Goal: Task Accomplishment & Management: Use online tool/utility

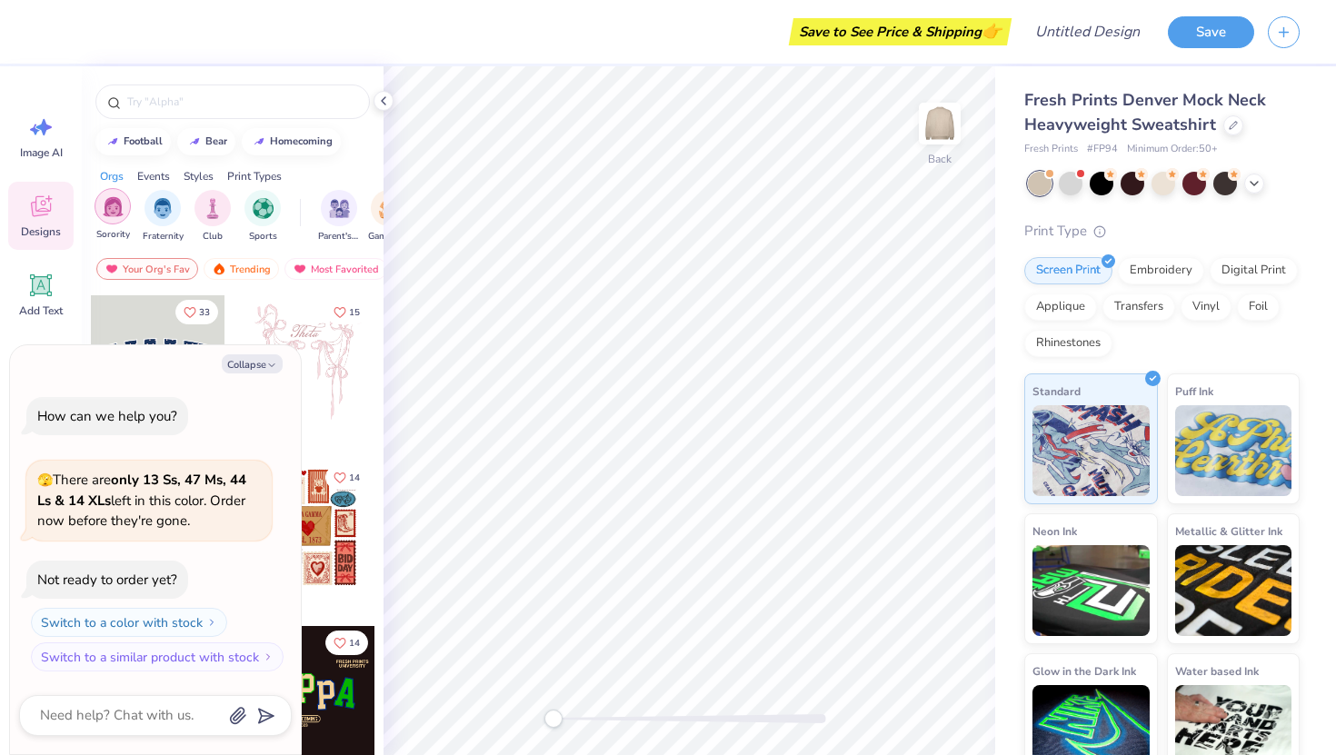
click at [113, 213] on img "filter for Sorority" at bounding box center [113, 206] width 21 height 21
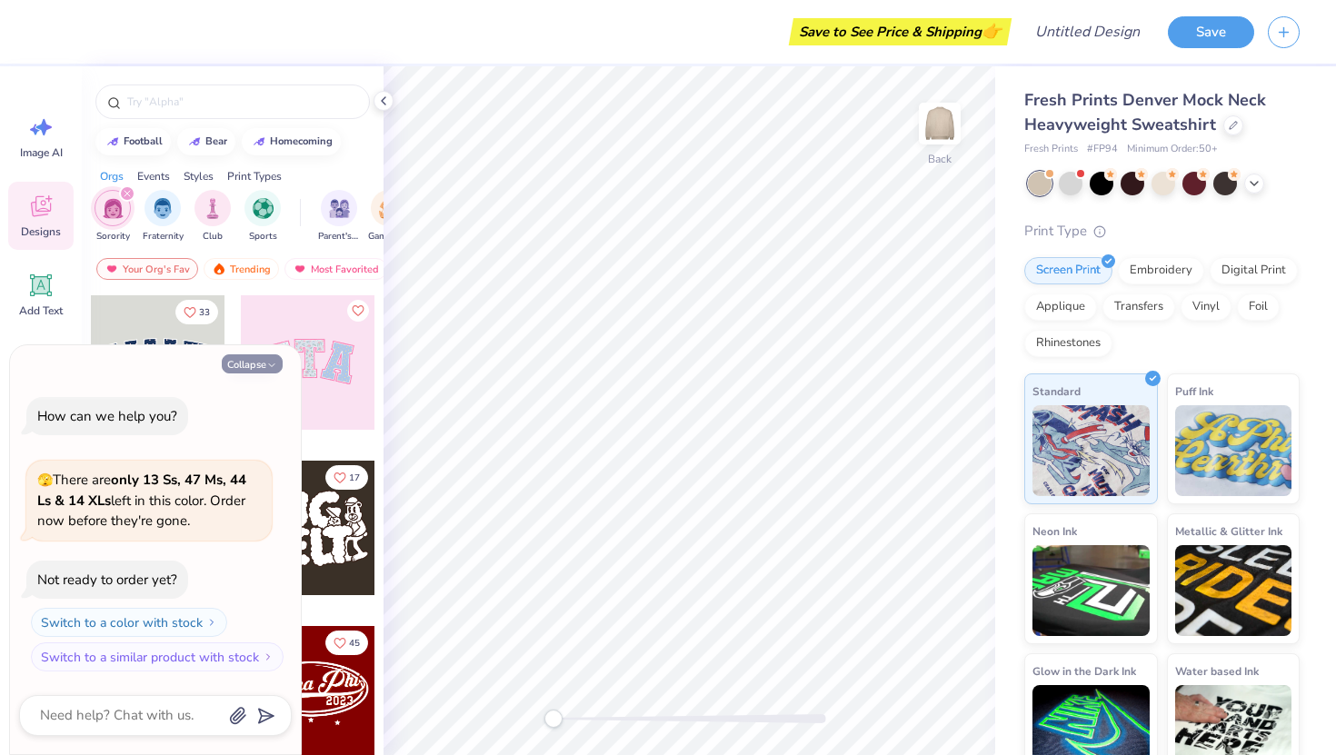
click at [266, 372] on button "Collapse" at bounding box center [252, 363] width 61 height 19
type textarea "x"
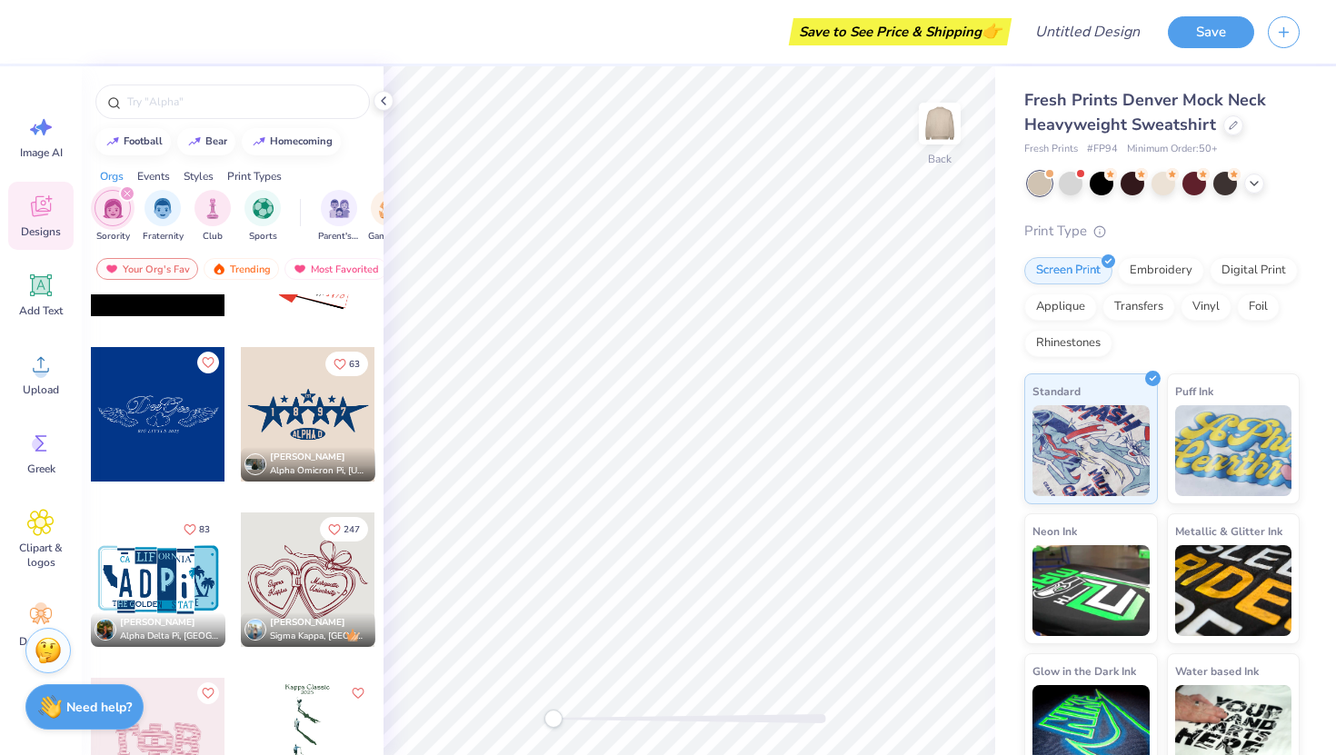
scroll to position [3946, 0]
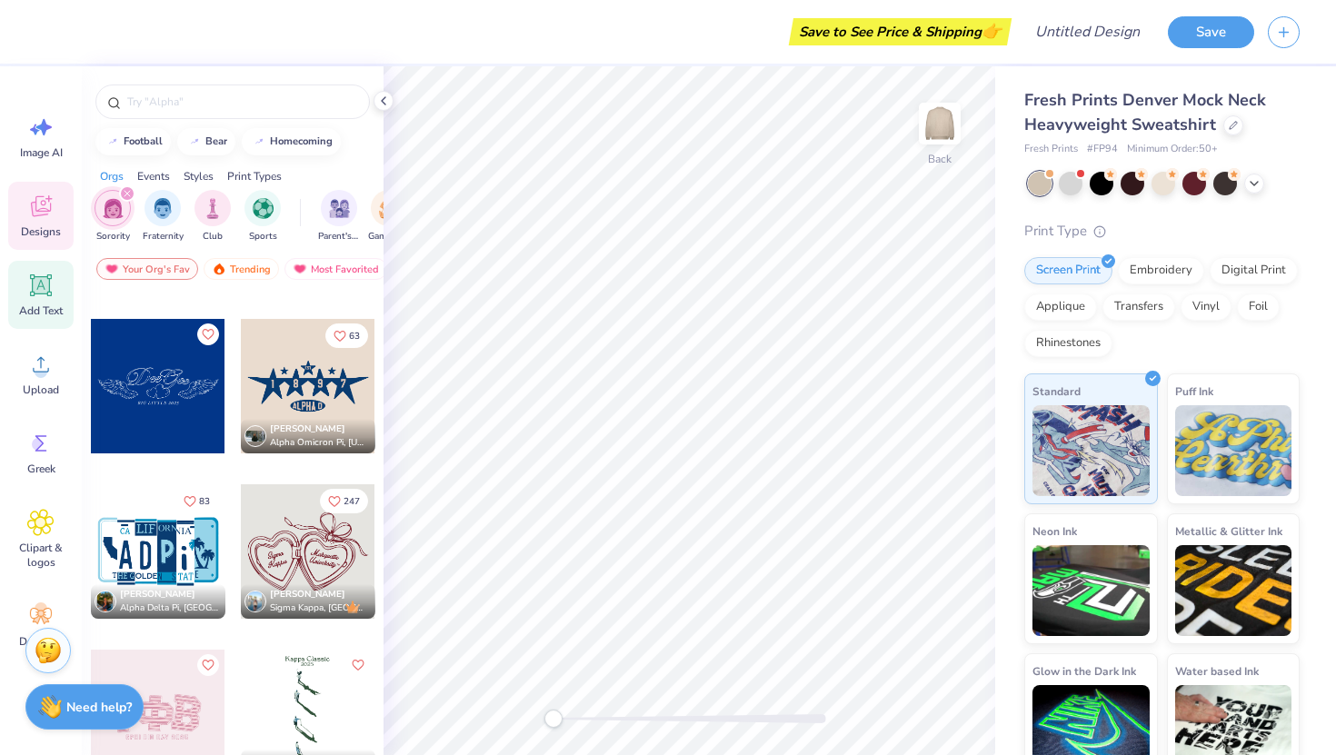
click at [44, 294] on icon at bounding box center [40, 285] width 27 height 27
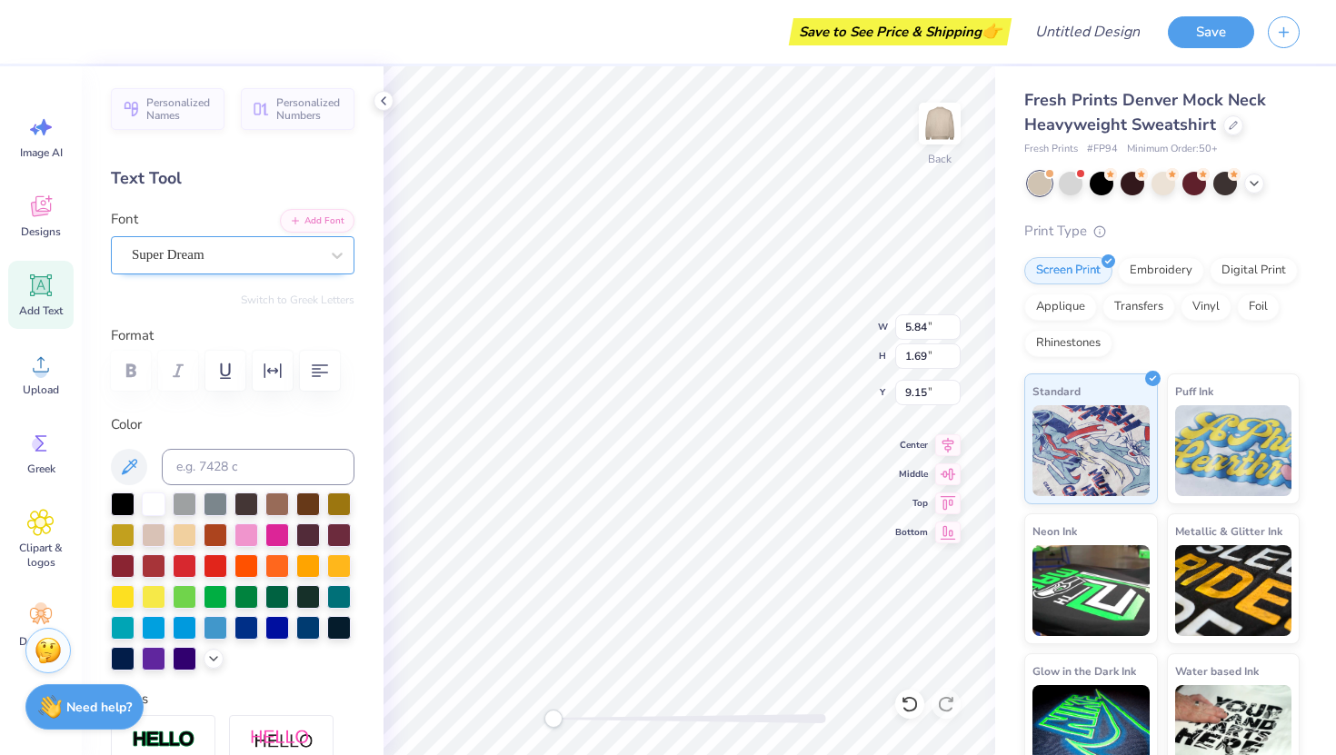
click at [255, 260] on div "Super Dream" at bounding box center [225, 255] width 191 height 28
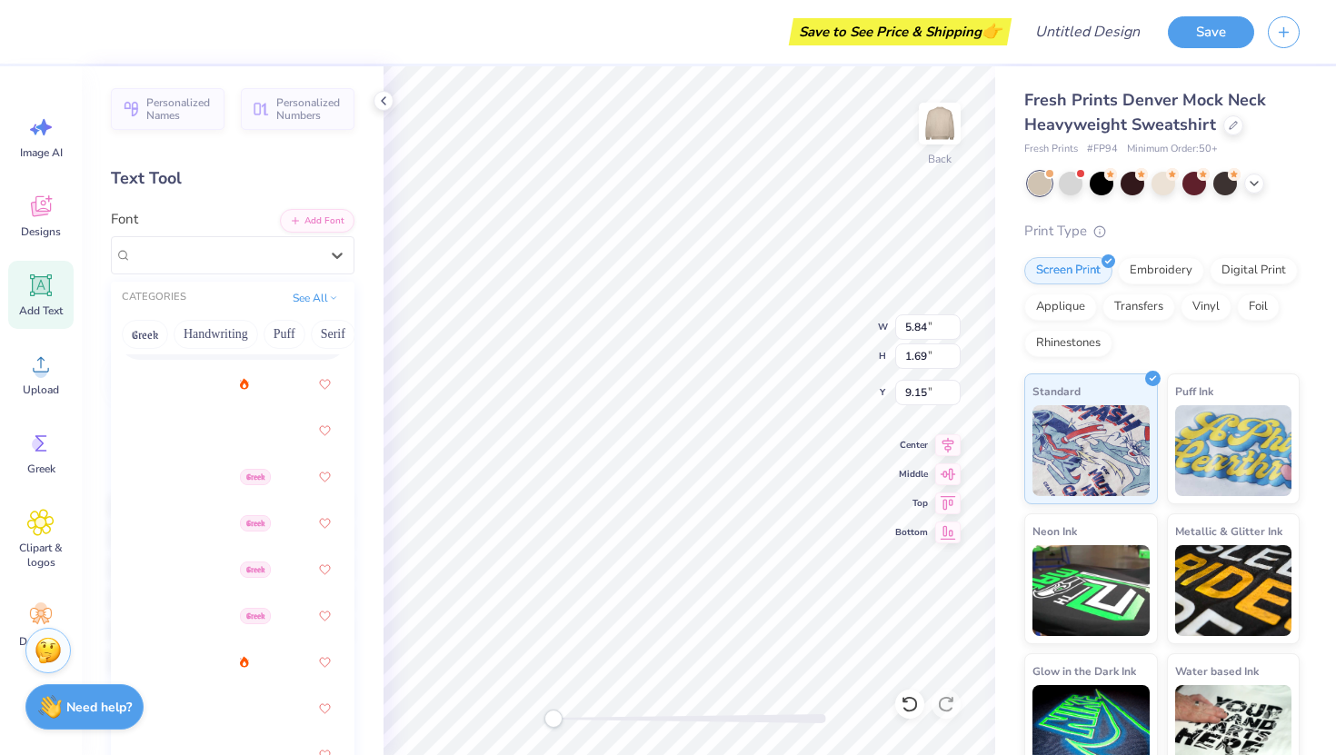
scroll to position [384, 0]
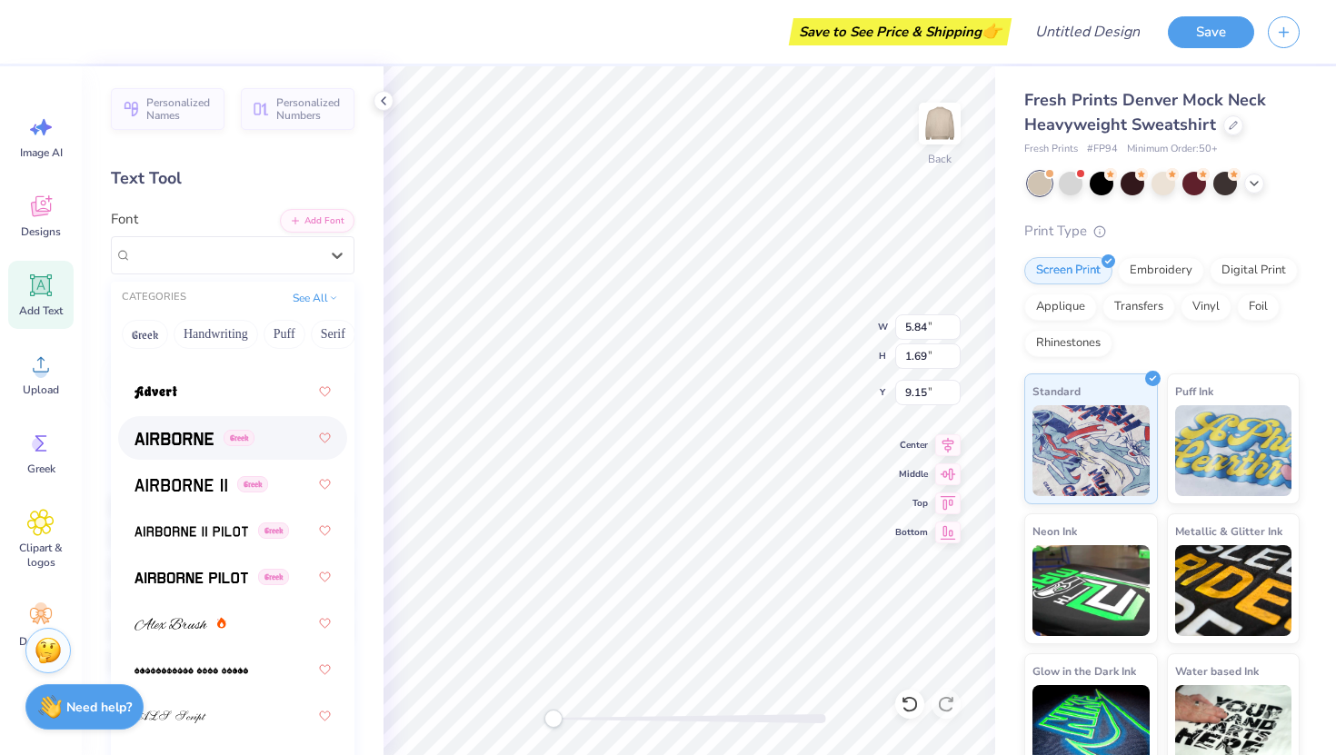
click at [186, 453] on div "Greek" at bounding box center [233, 438] width 196 height 33
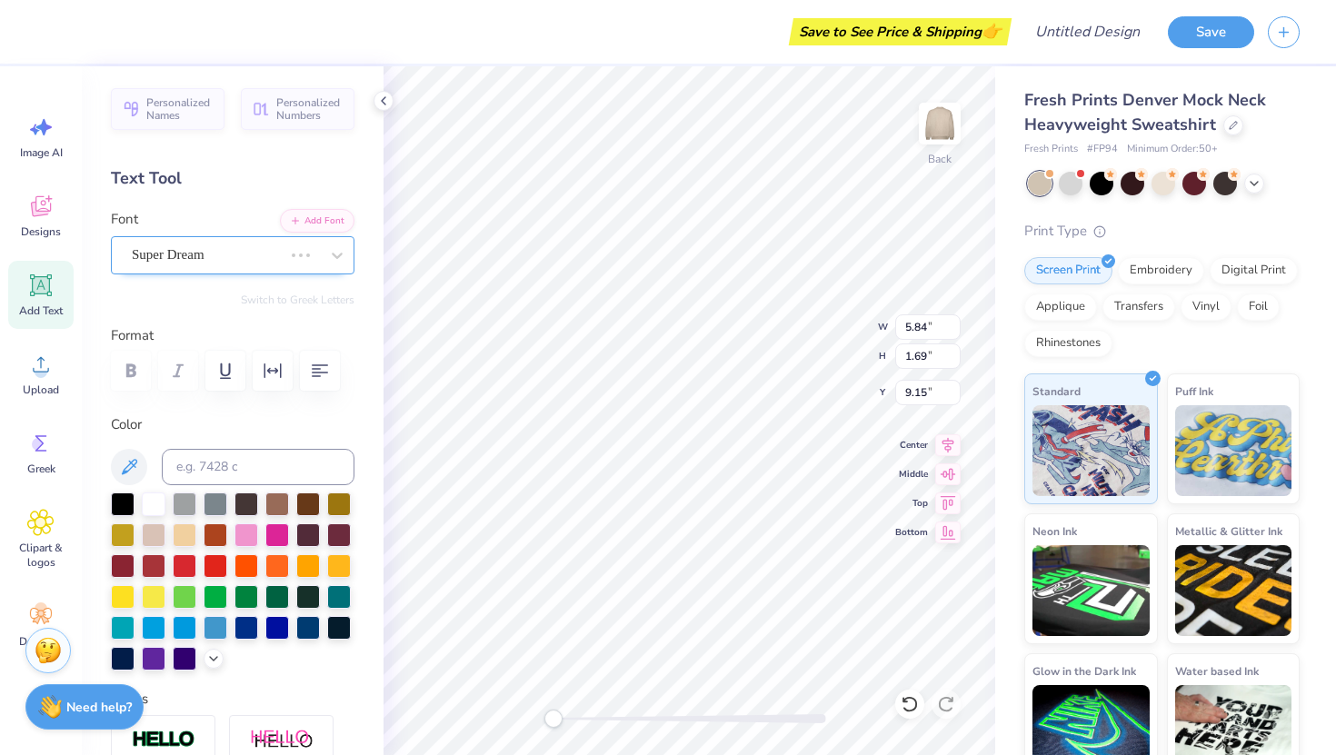
click at [252, 258] on div "Super Dream" at bounding box center [207, 255] width 155 height 28
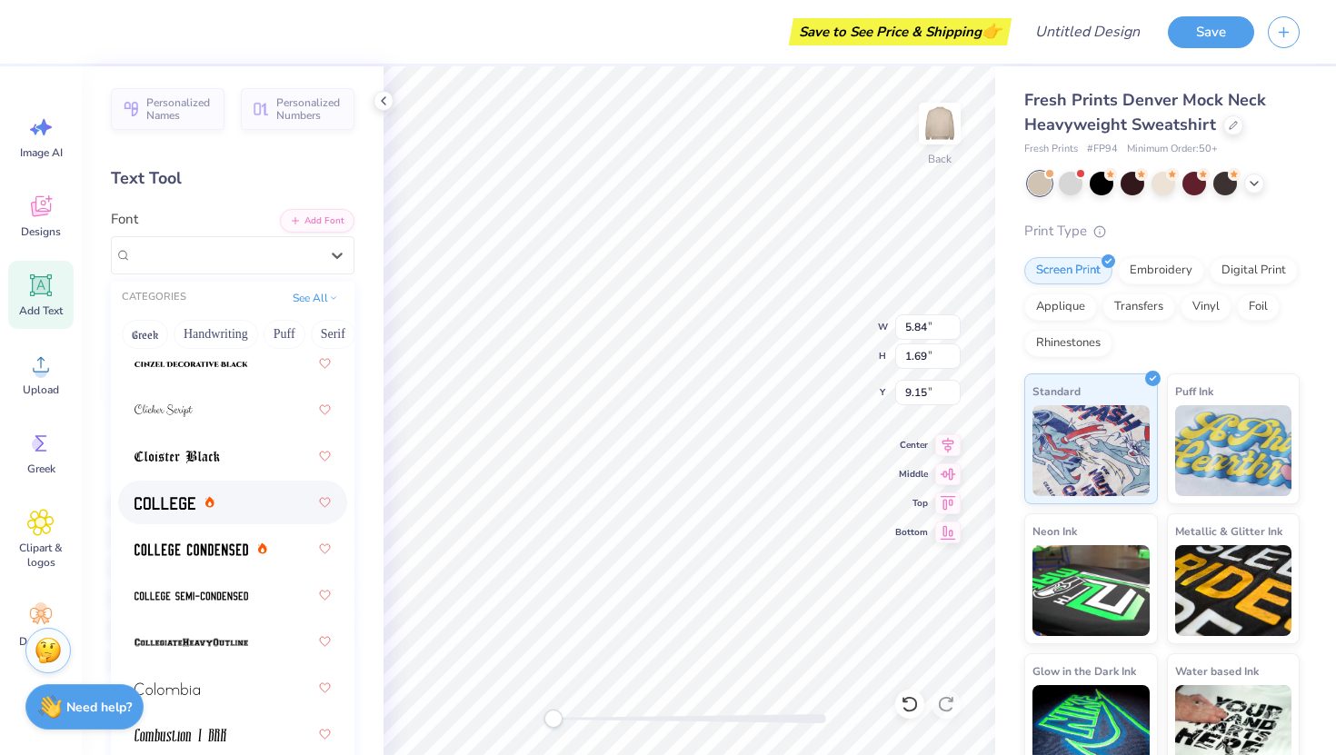
scroll to position [3244, 0]
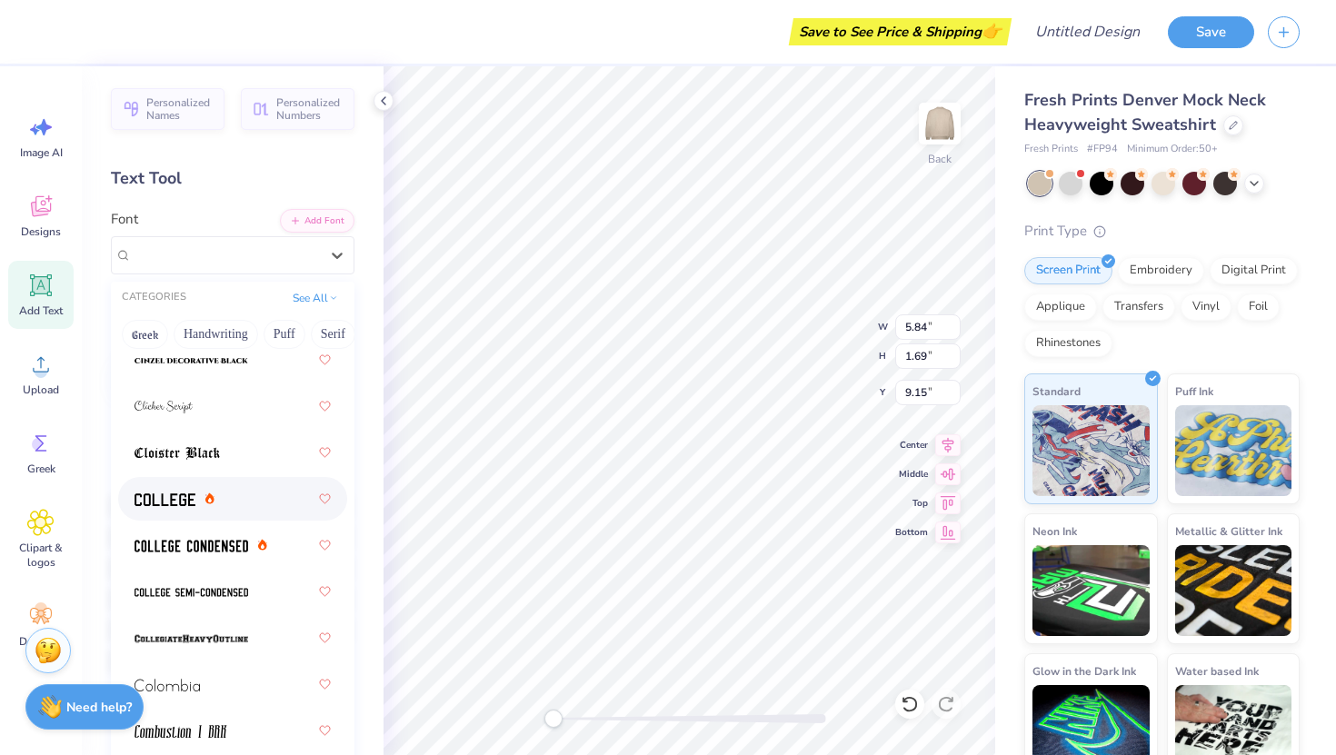
click at [221, 507] on div at bounding box center [233, 499] width 196 height 33
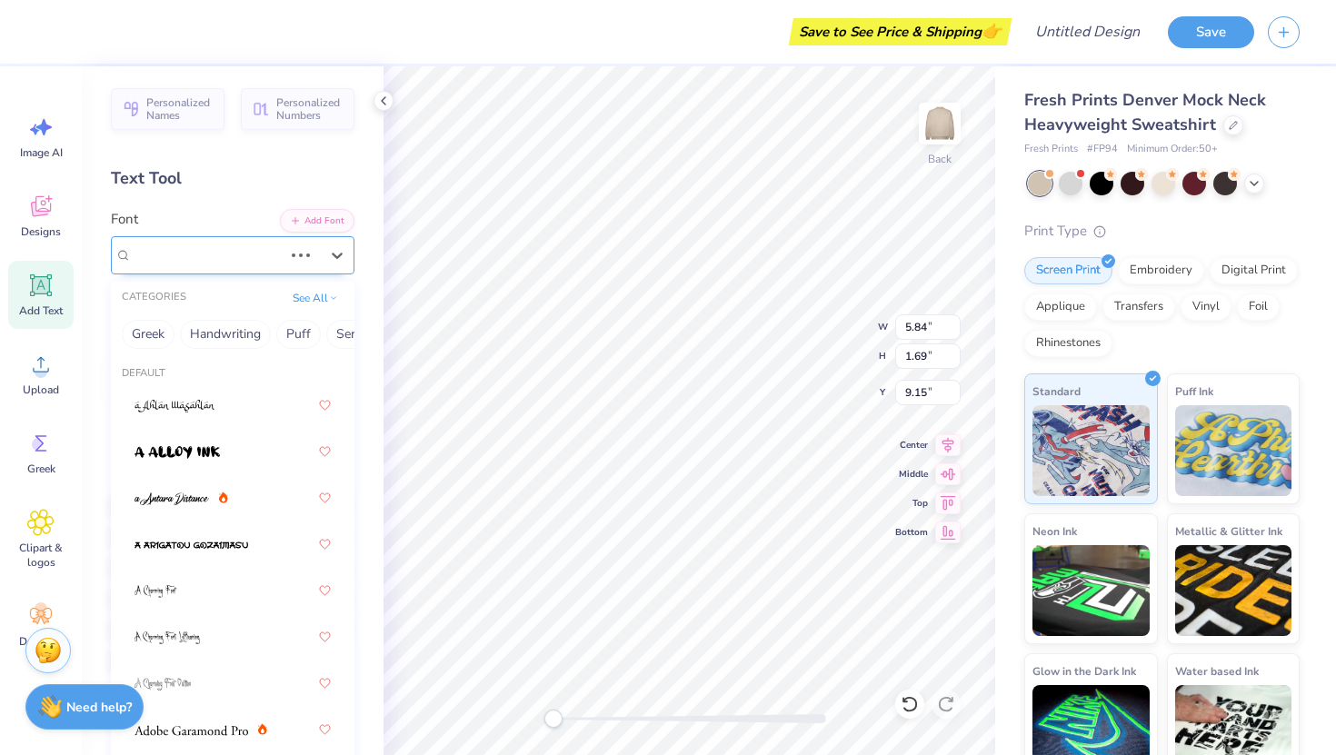
click at [239, 258] on div "Airborne Greek" at bounding box center [207, 255] width 155 height 28
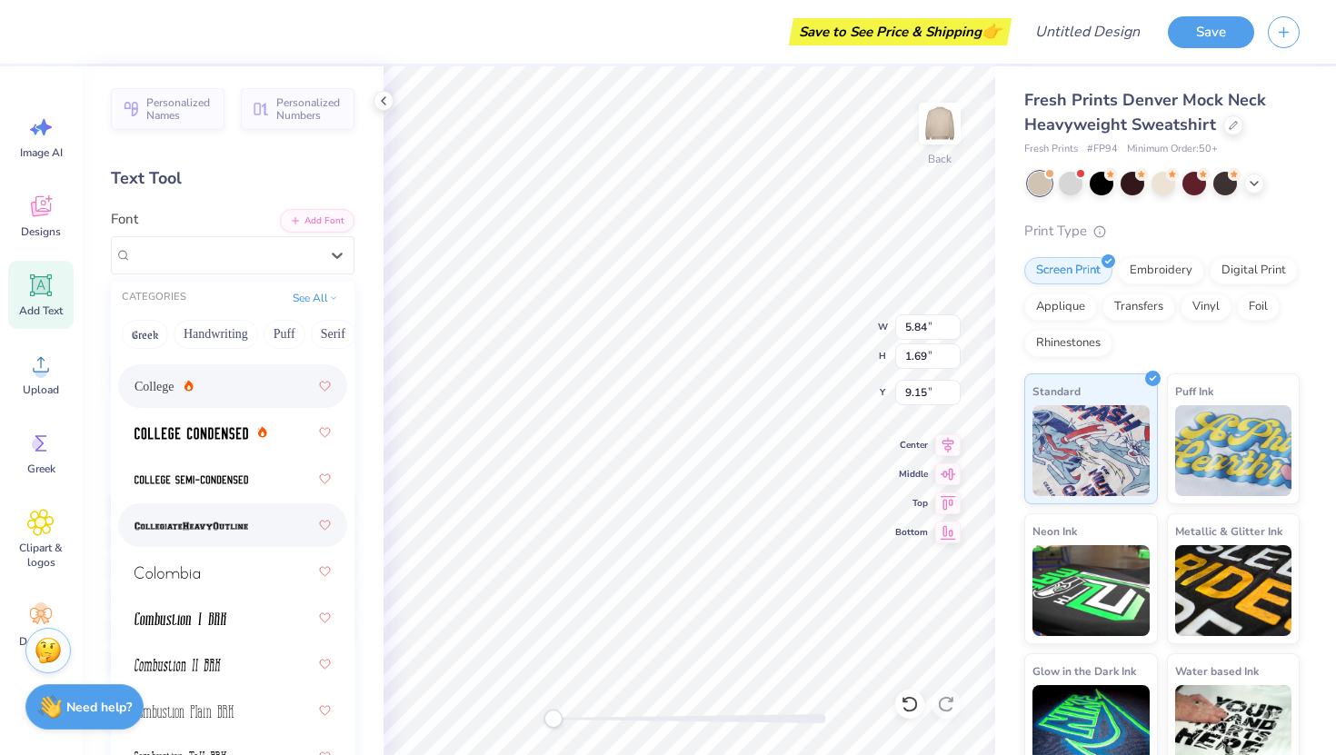
scroll to position [3353, 0]
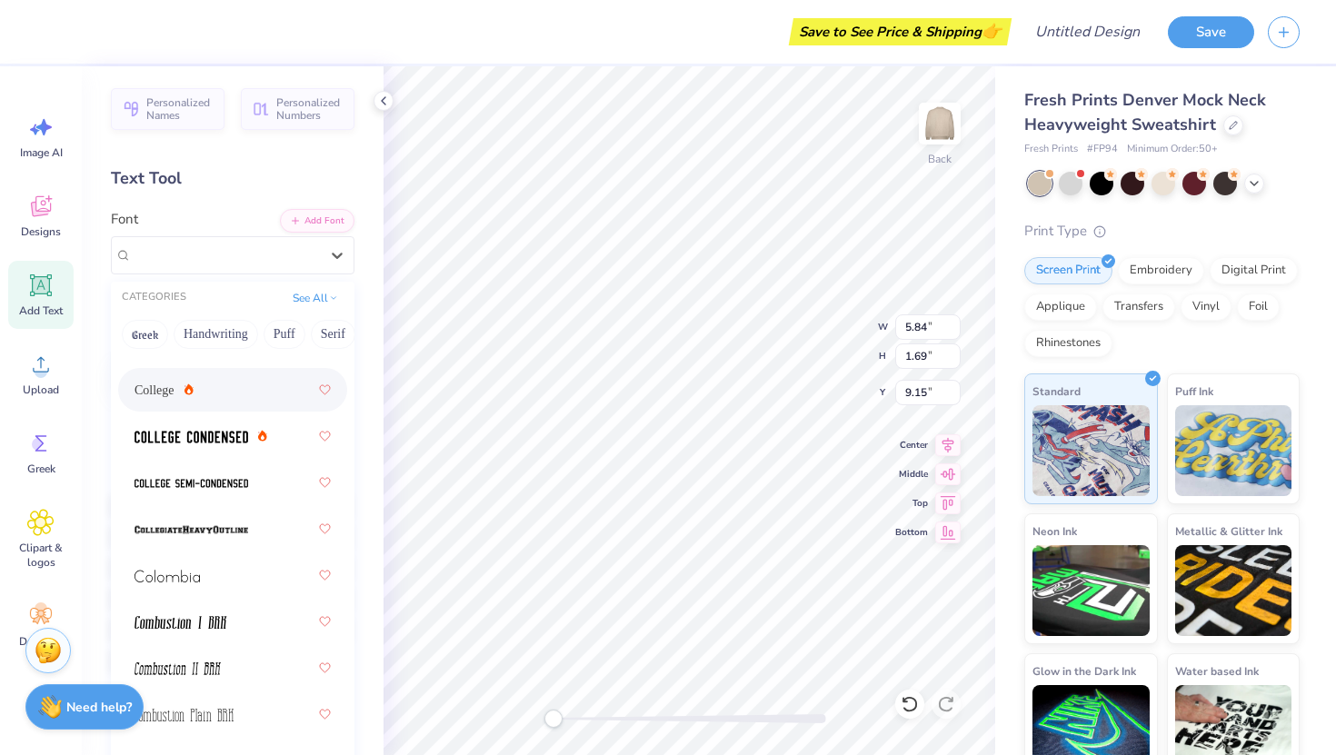
click at [162, 402] on div "College" at bounding box center [233, 390] width 196 height 33
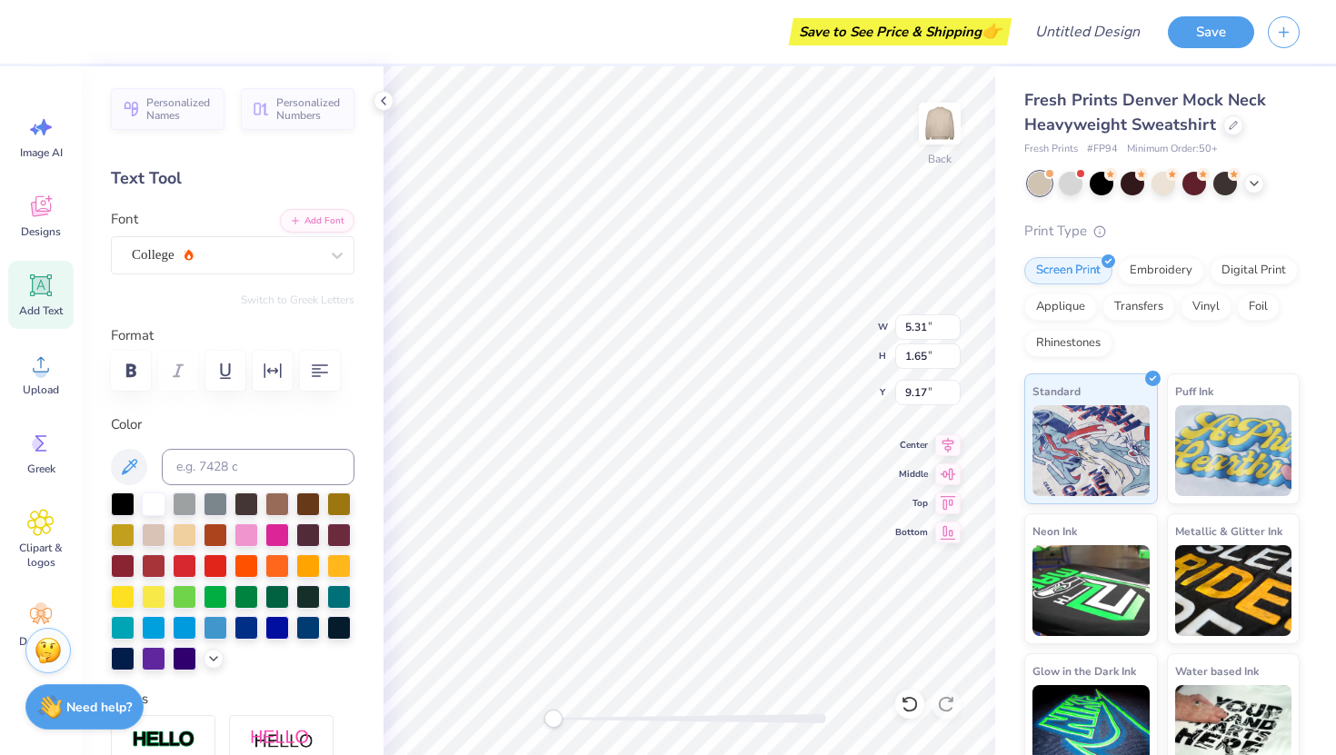
scroll to position [0, 1]
type textarea "panhellenic"
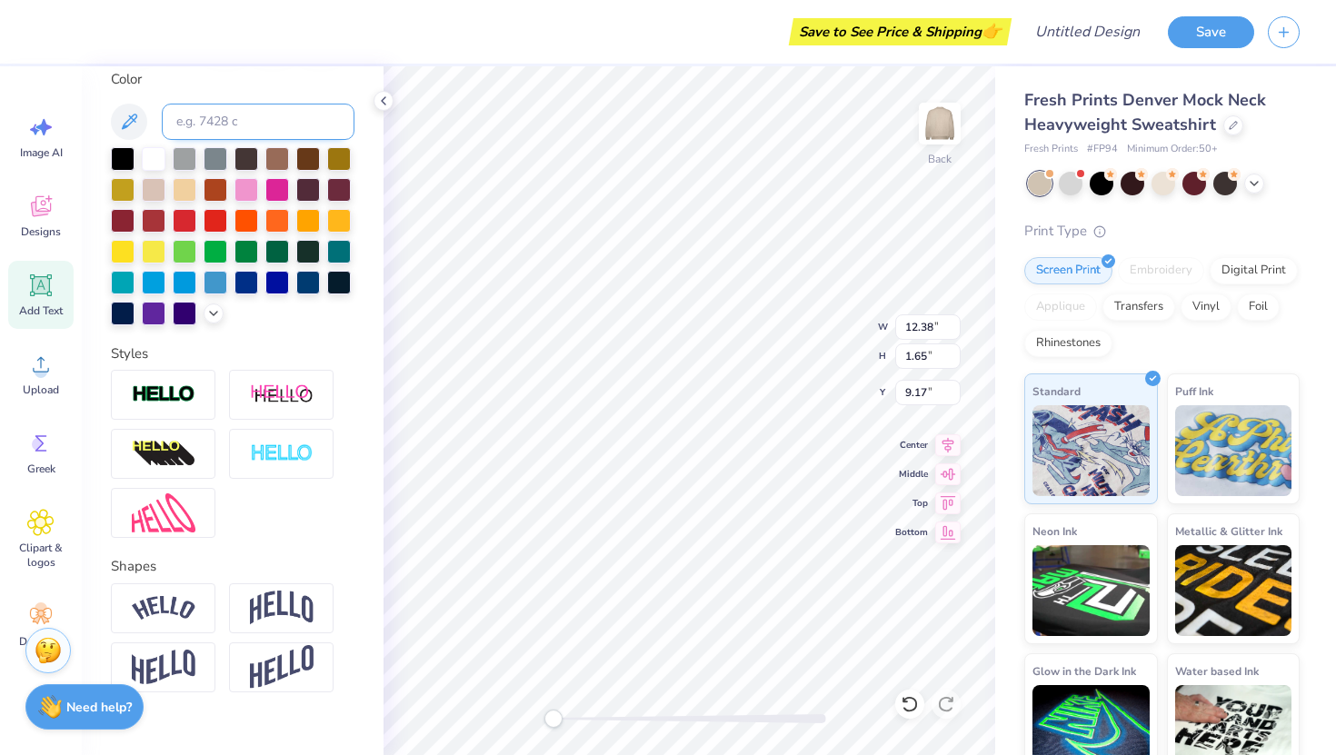
scroll to position [373, 0]
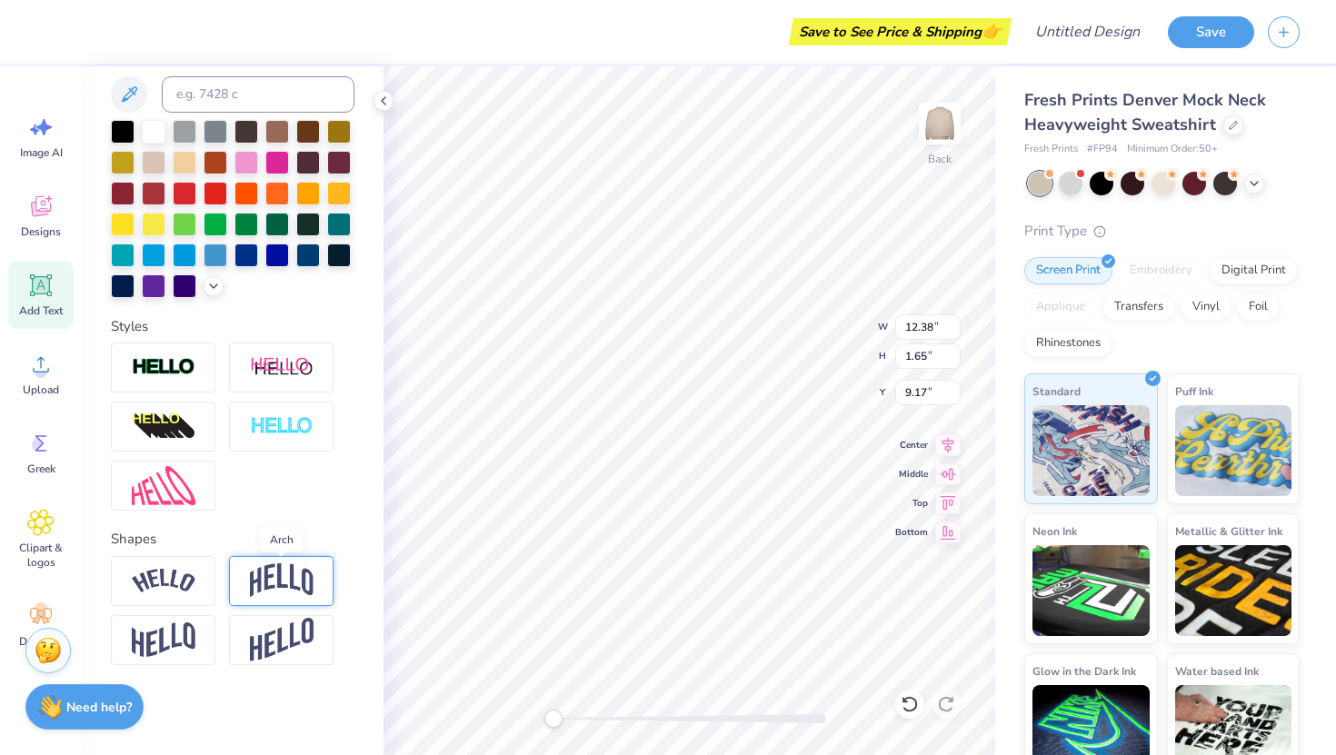
click at [259, 569] on img at bounding box center [282, 580] width 64 height 35
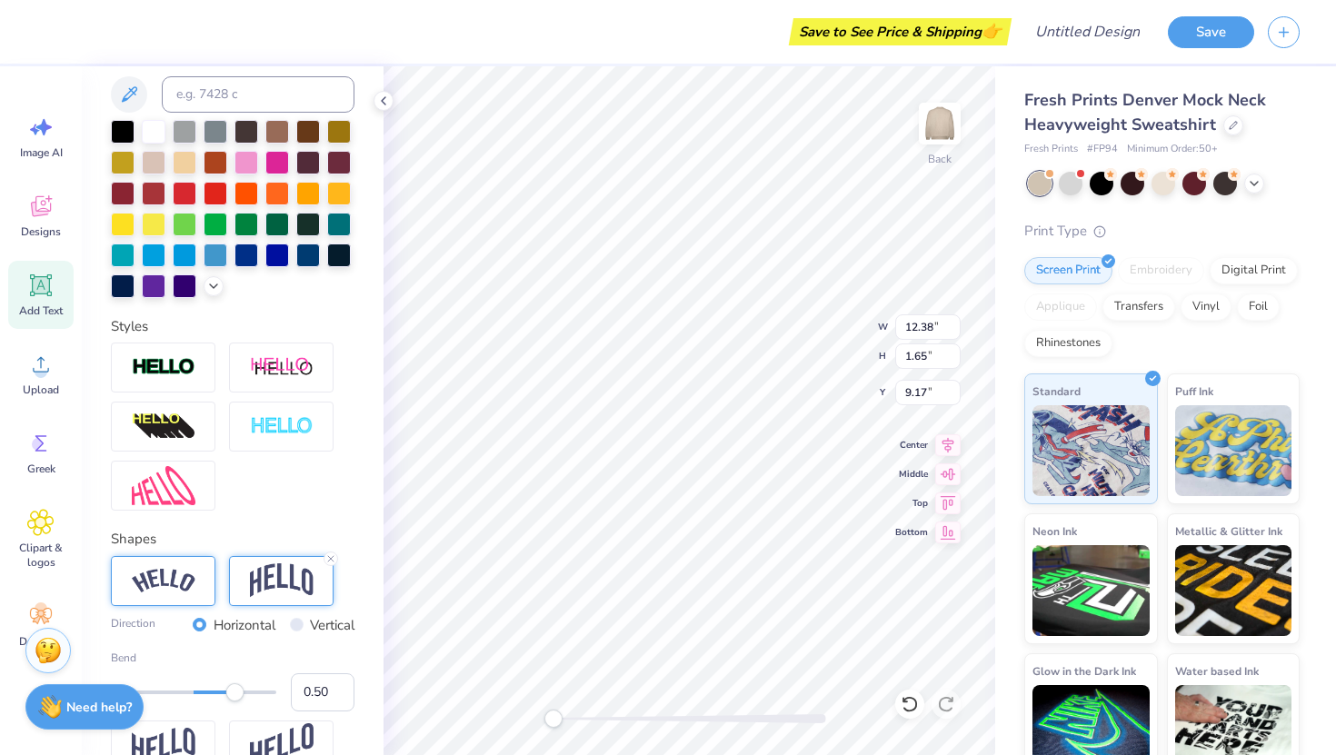
click at [192, 573] on img at bounding box center [164, 581] width 64 height 25
click at [261, 579] on img at bounding box center [282, 580] width 64 height 35
click at [189, 603] on div at bounding box center [163, 581] width 105 height 50
click at [259, 584] on img at bounding box center [282, 580] width 64 height 35
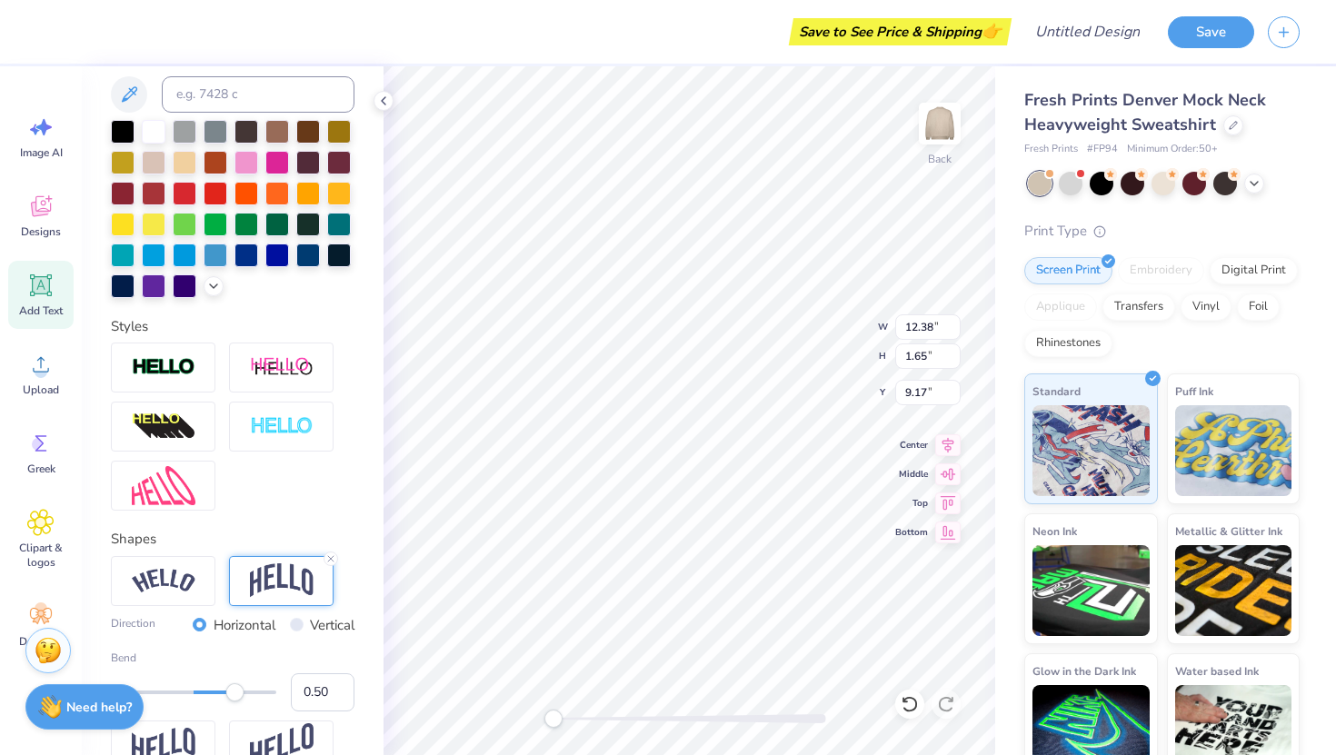
type textarea "panhel"
click at [1260, 180] on icon at bounding box center [1254, 182] width 15 height 15
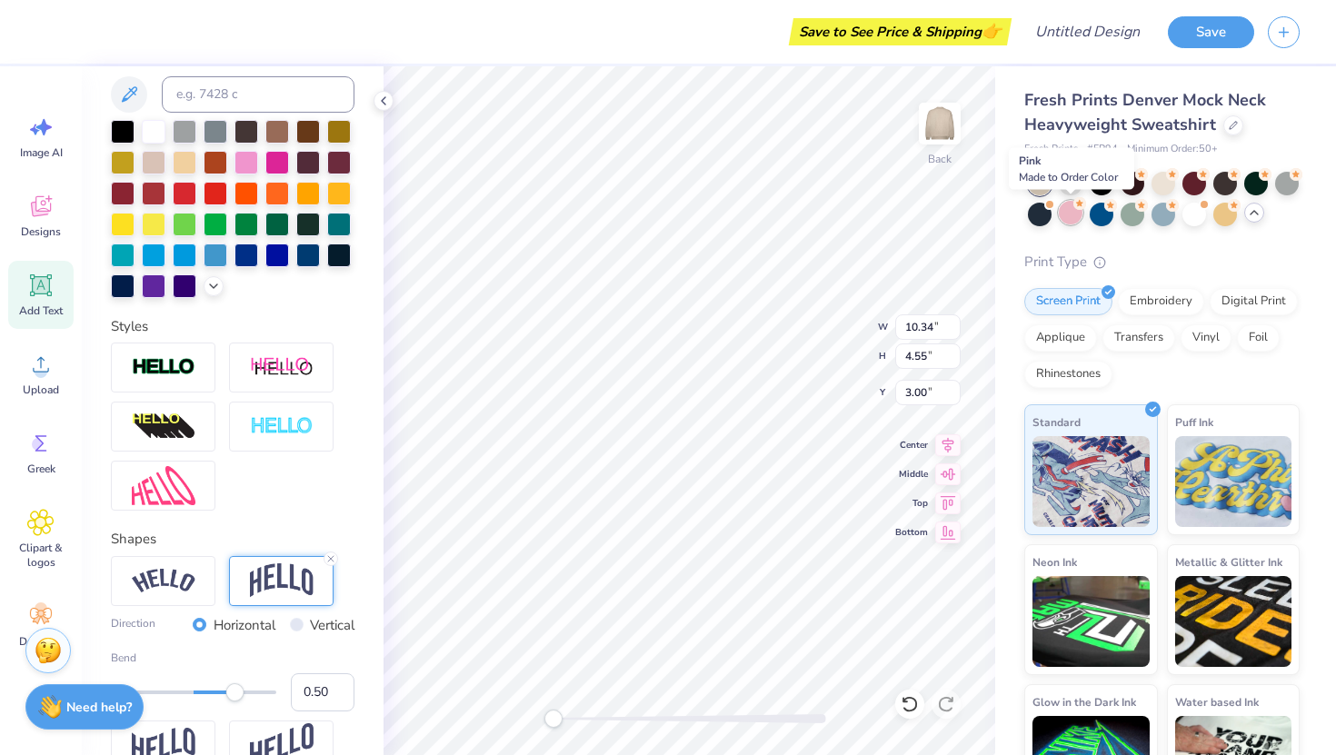
click at [1069, 214] on div at bounding box center [1071, 213] width 24 height 24
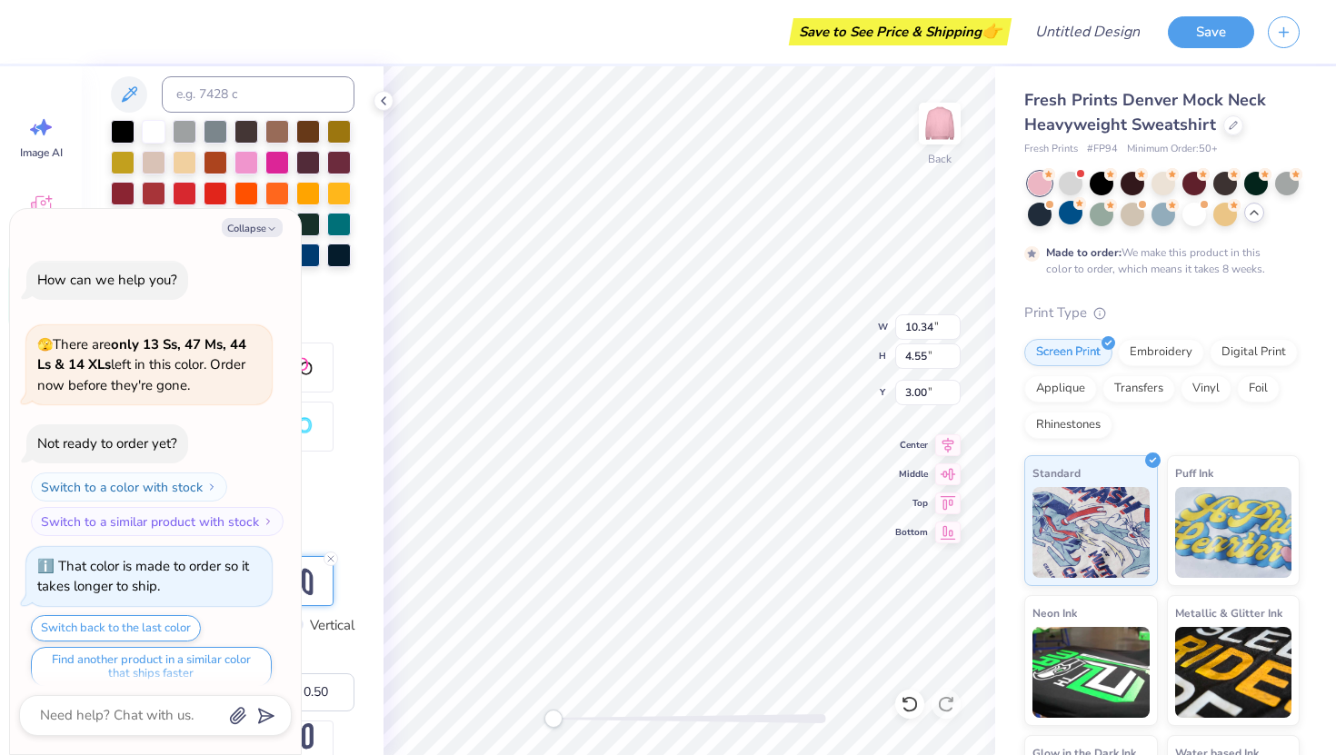
scroll to position [15, 0]
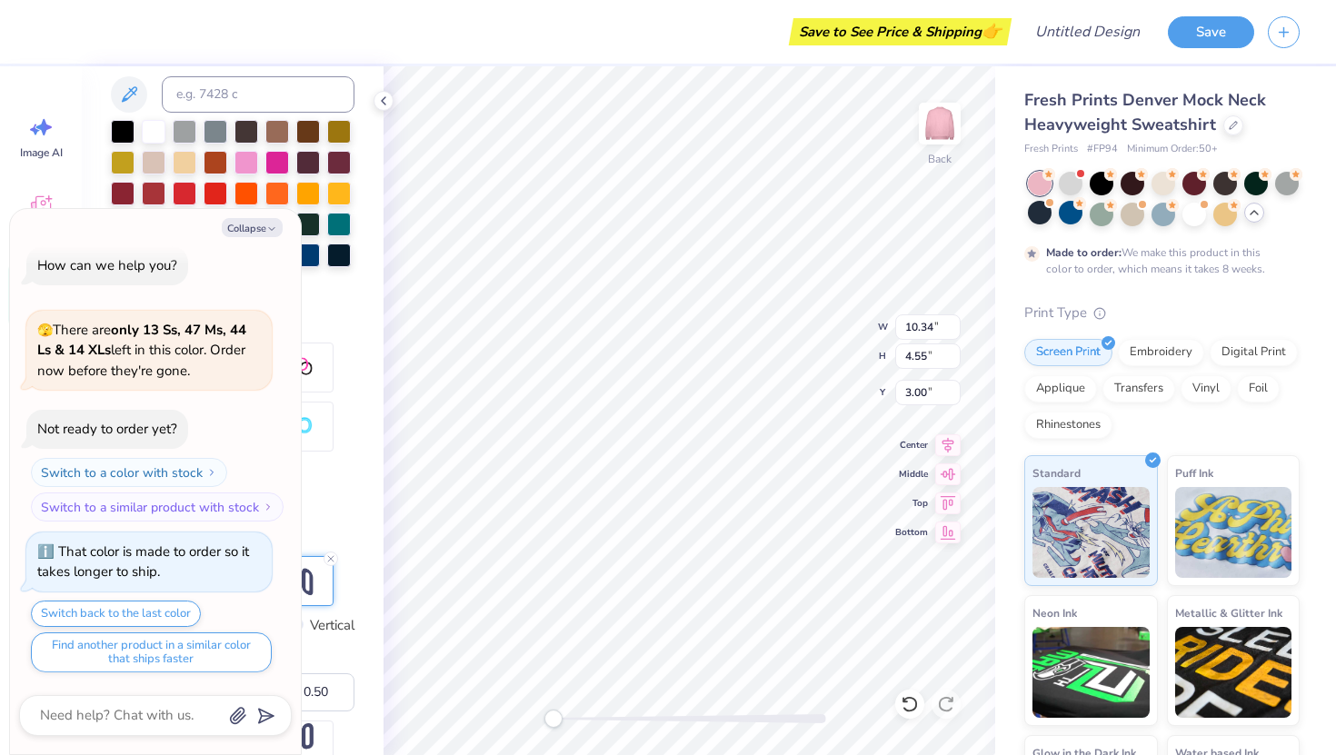
click at [1047, 224] on div at bounding box center [1164, 199] width 272 height 55
click at [1042, 219] on div at bounding box center [1040, 213] width 24 height 24
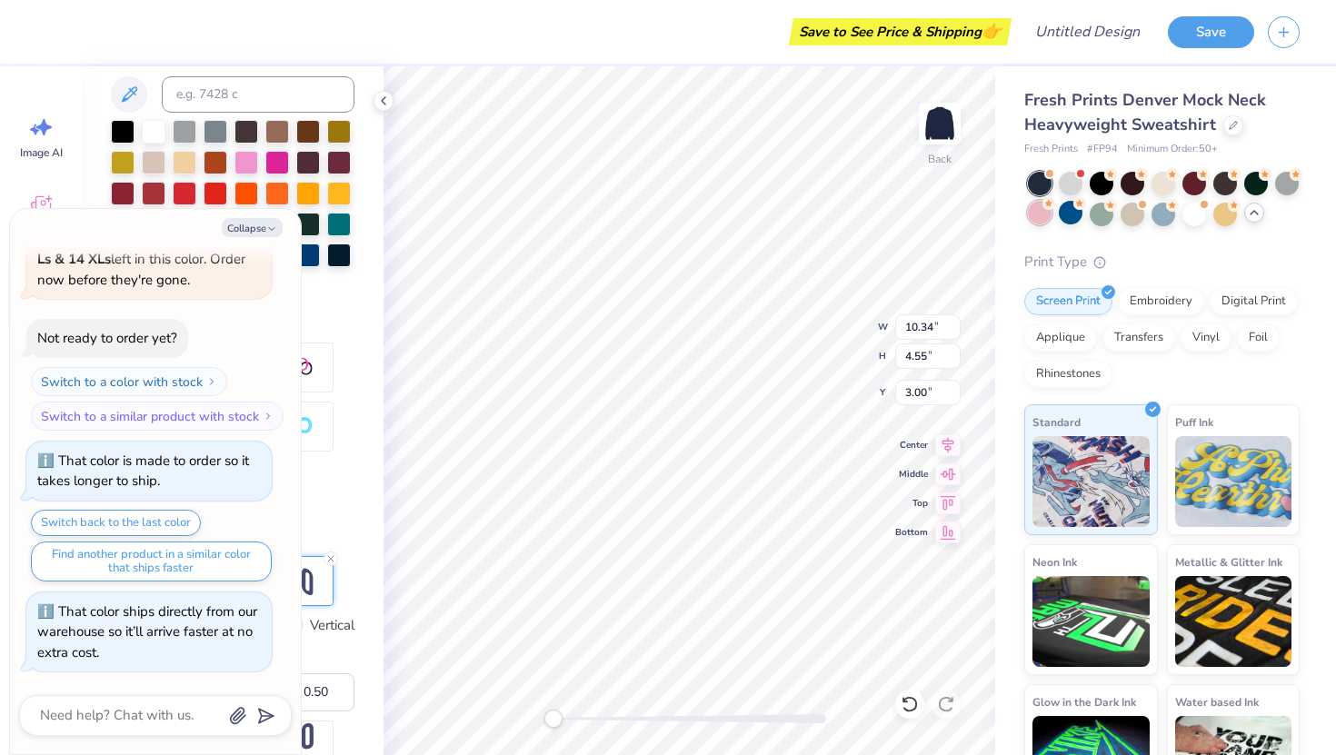
scroll to position [342, 0]
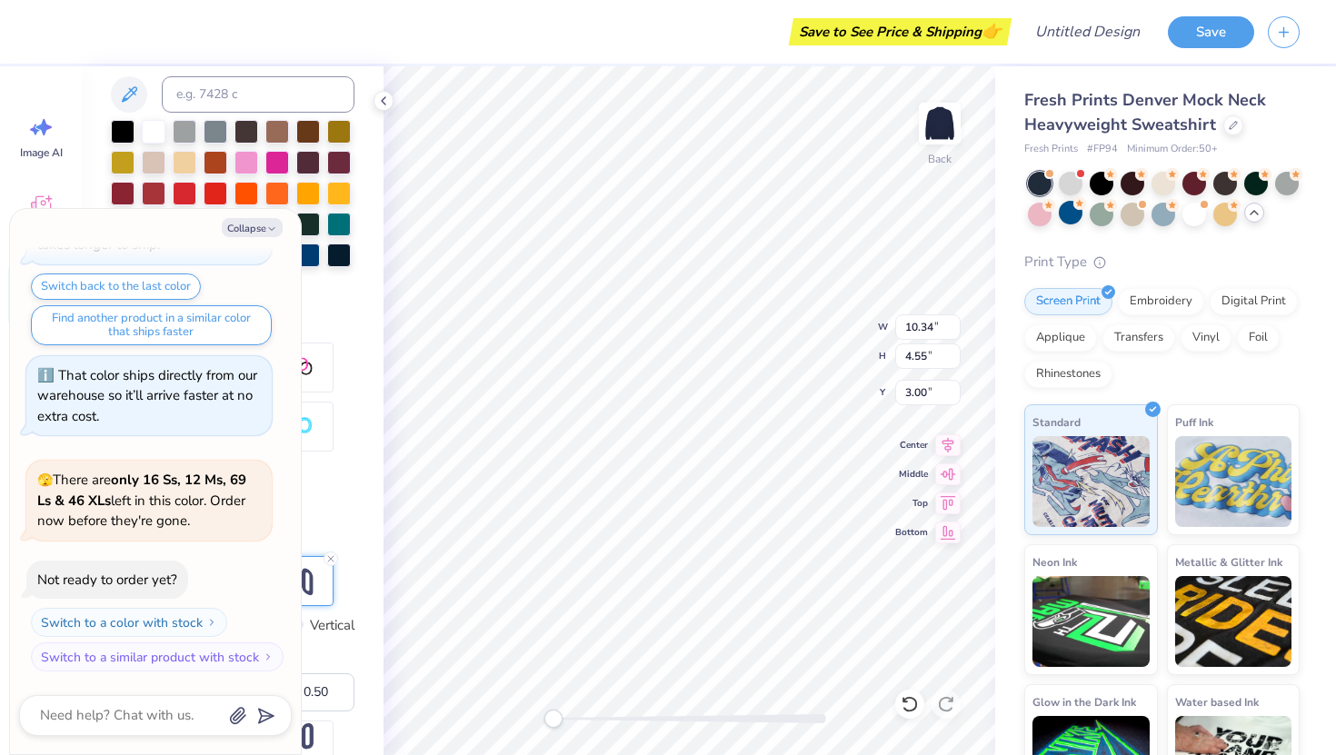
click at [1052, 222] on div at bounding box center [1164, 199] width 272 height 55
click at [1065, 219] on div at bounding box center [1071, 213] width 24 height 24
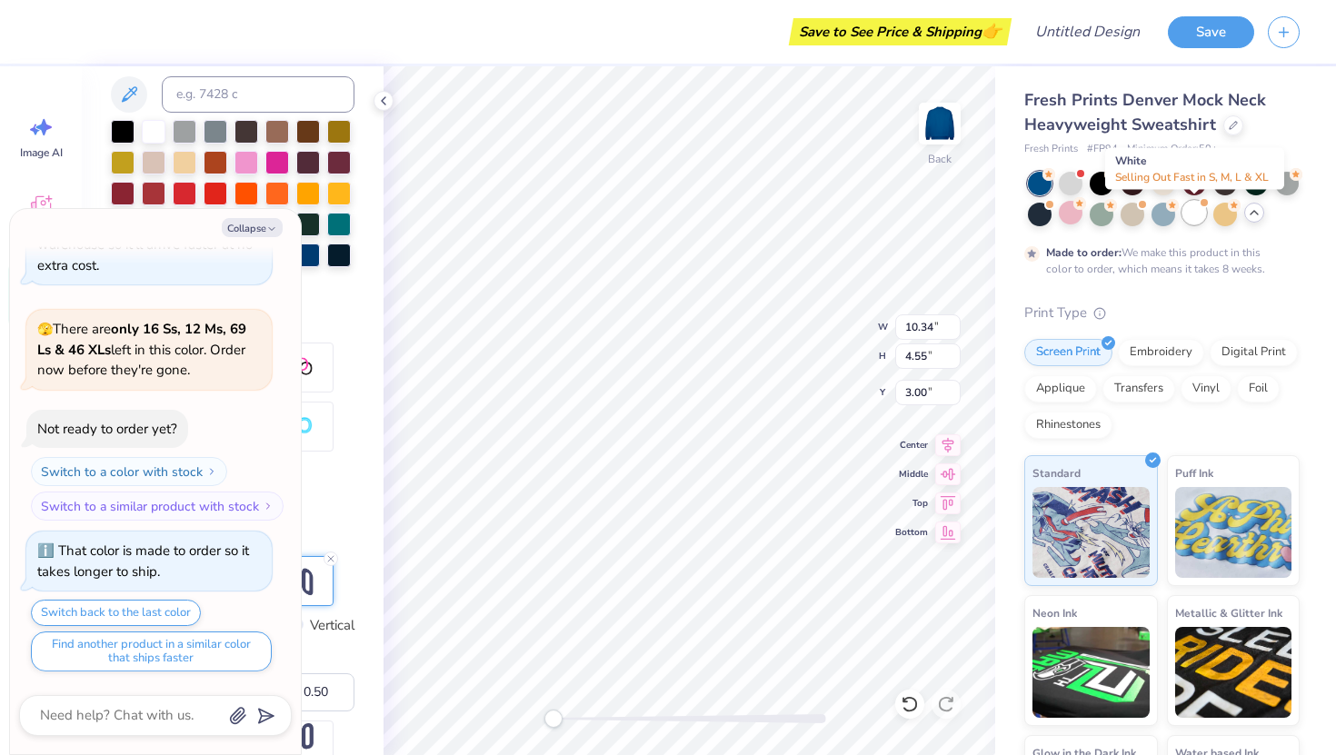
click at [1191, 218] on div at bounding box center [1194, 213] width 24 height 24
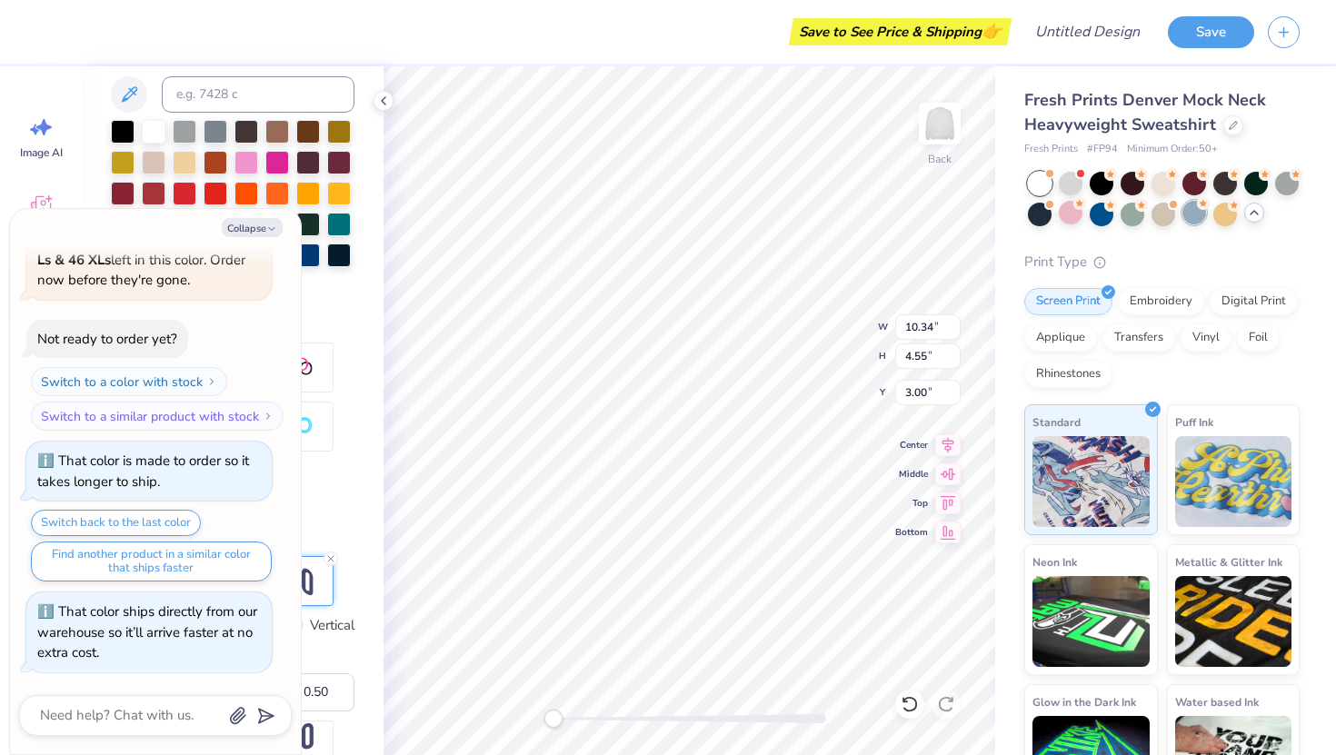
scroll to position [819, 0]
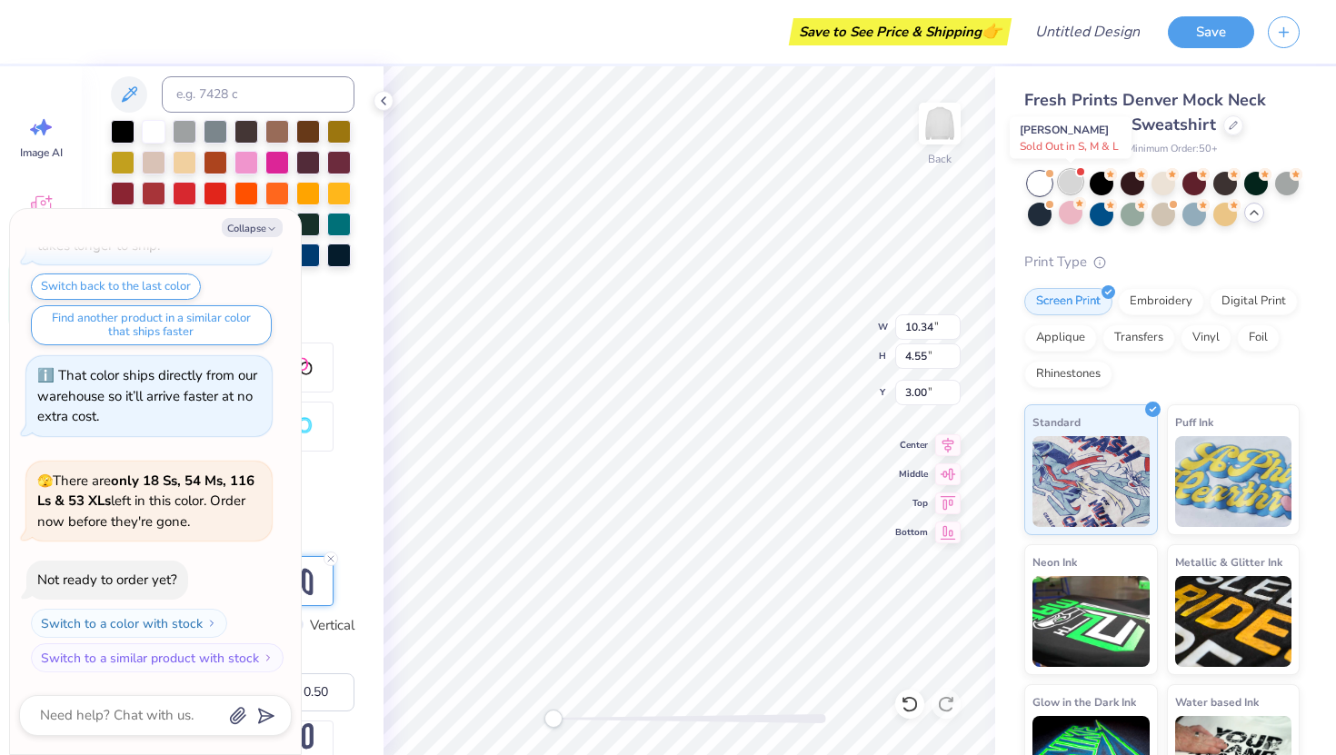
click at [1070, 184] on div at bounding box center [1071, 182] width 24 height 24
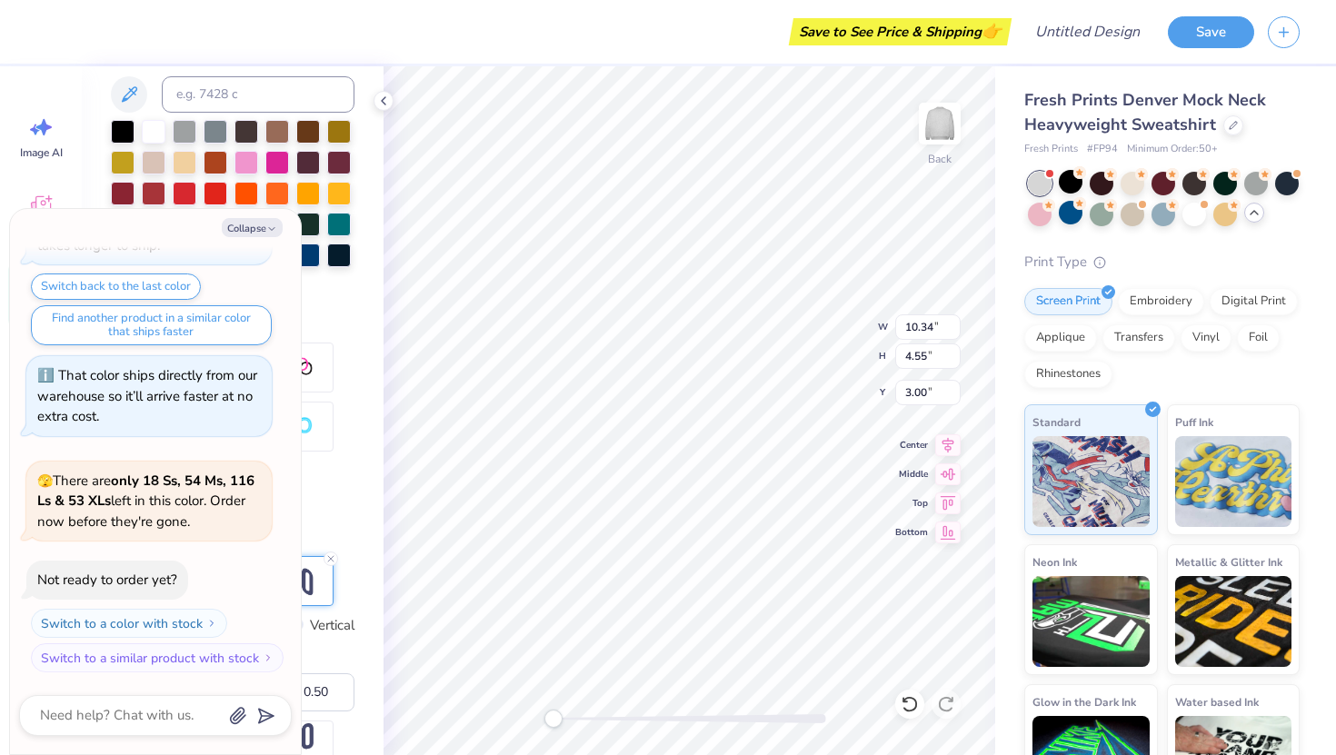
scroll to position [1076, 0]
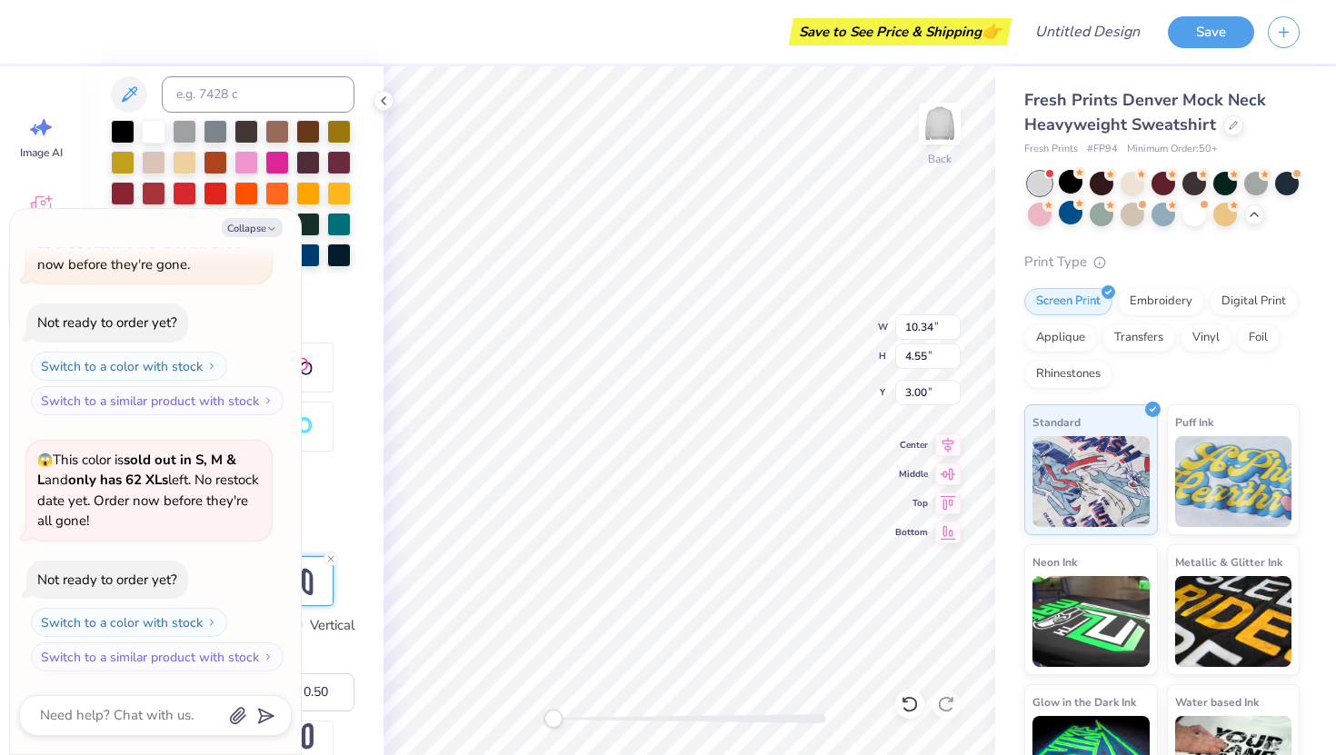
drag, startPoint x: 1251, startPoint y: 218, endPoint x: 1242, endPoint y: 224, distance: 11.1
click at [1243, 224] on div at bounding box center [1164, 199] width 272 height 55
click at [1130, 222] on div at bounding box center [1133, 213] width 24 height 24
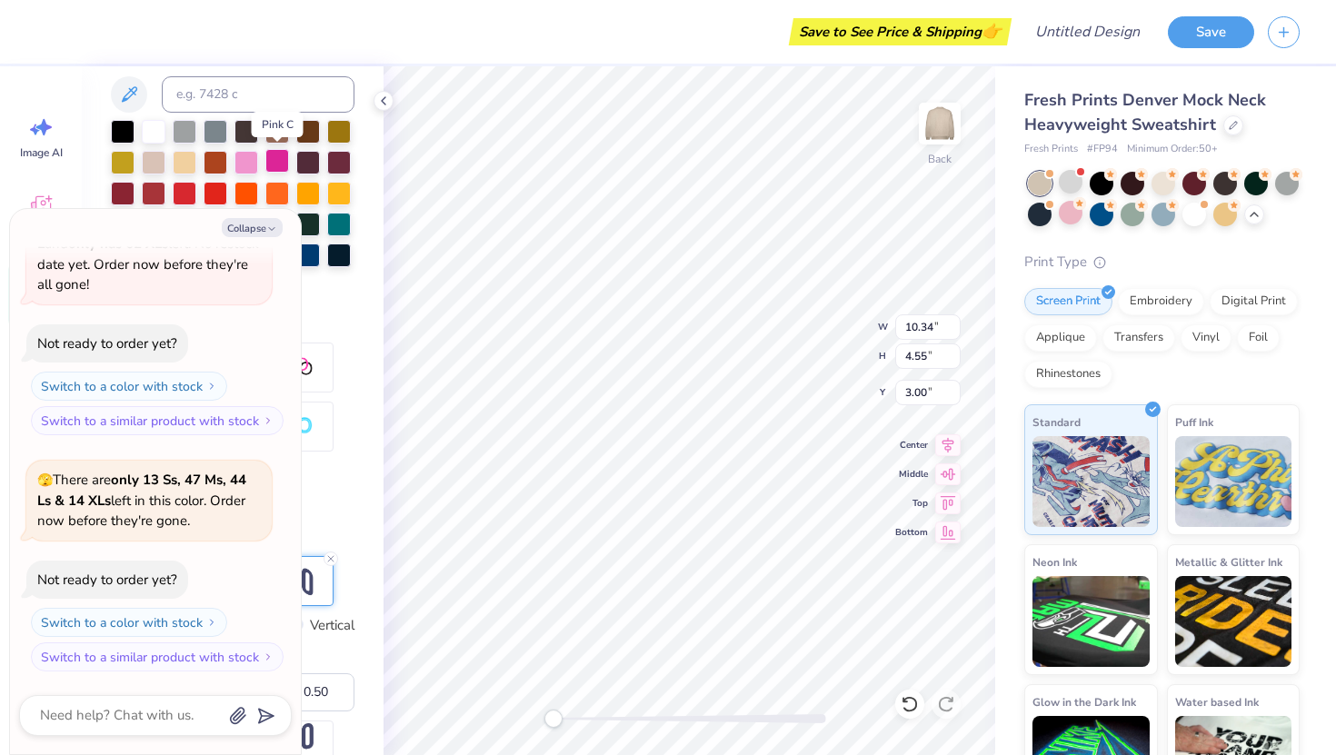
click at [274, 155] on div at bounding box center [277, 161] width 24 height 24
click at [255, 161] on div at bounding box center [246, 161] width 24 height 24
click at [270, 230] on icon "button" at bounding box center [271, 229] width 11 height 11
type textarea "x"
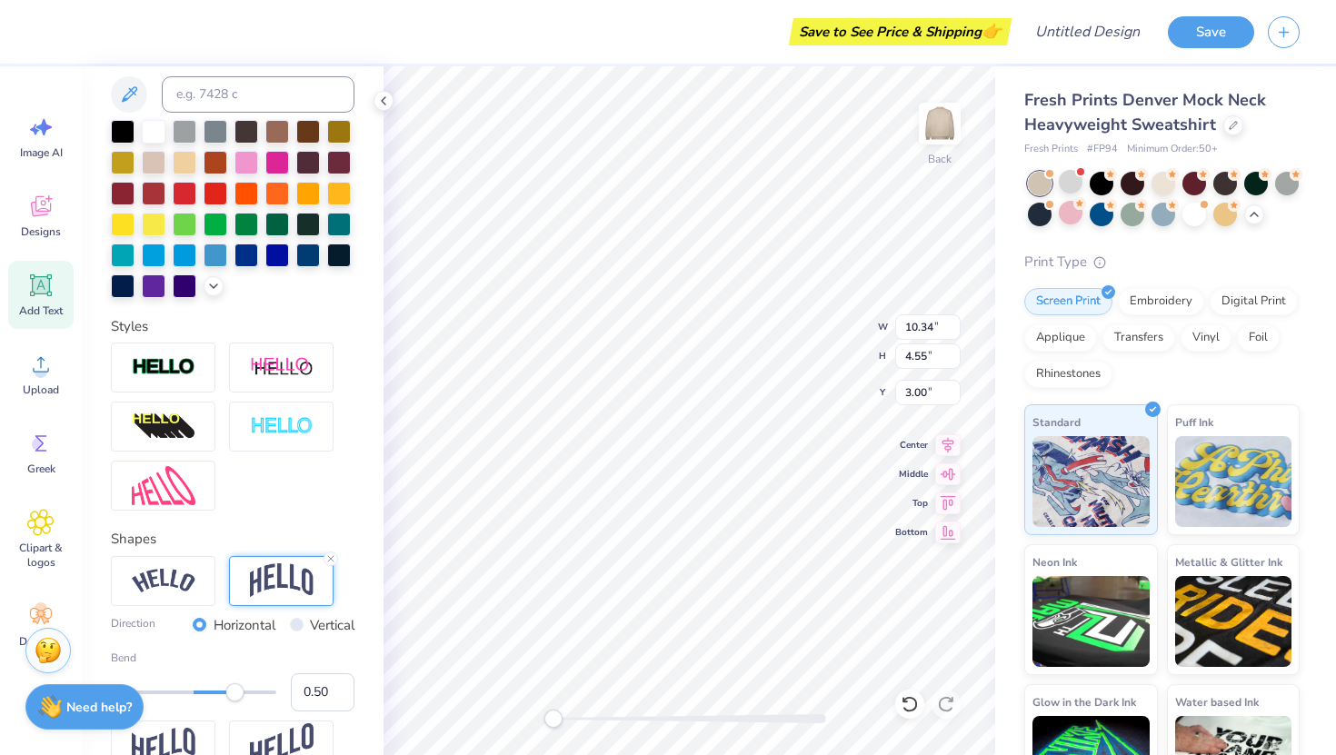
click at [353, 230] on div at bounding box center [233, 209] width 244 height 178
click at [347, 229] on div at bounding box center [339, 223] width 24 height 24
click at [153, 232] on div at bounding box center [154, 223] width 24 height 24
click at [107, 230] on div "Personalized Names Personalized Numbers Text Tool Add Font Font College Switch …" at bounding box center [233, 410] width 302 height 689
click at [133, 225] on div at bounding box center [123, 223] width 24 height 24
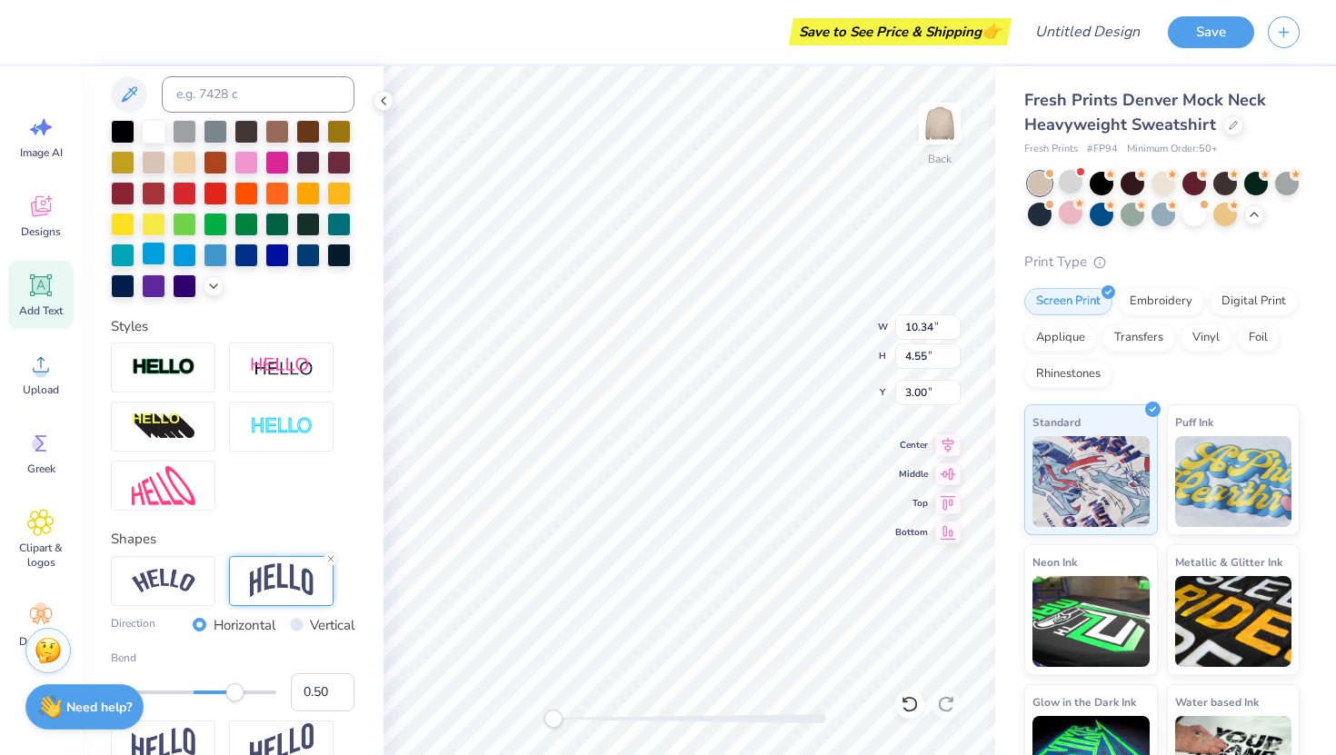
click at [142, 250] on div at bounding box center [154, 254] width 24 height 24
click at [254, 254] on div at bounding box center [246, 254] width 24 height 24
click at [328, 217] on div at bounding box center [339, 223] width 24 height 24
click at [255, 97] on input at bounding box center [258, 94] width 193 height 36
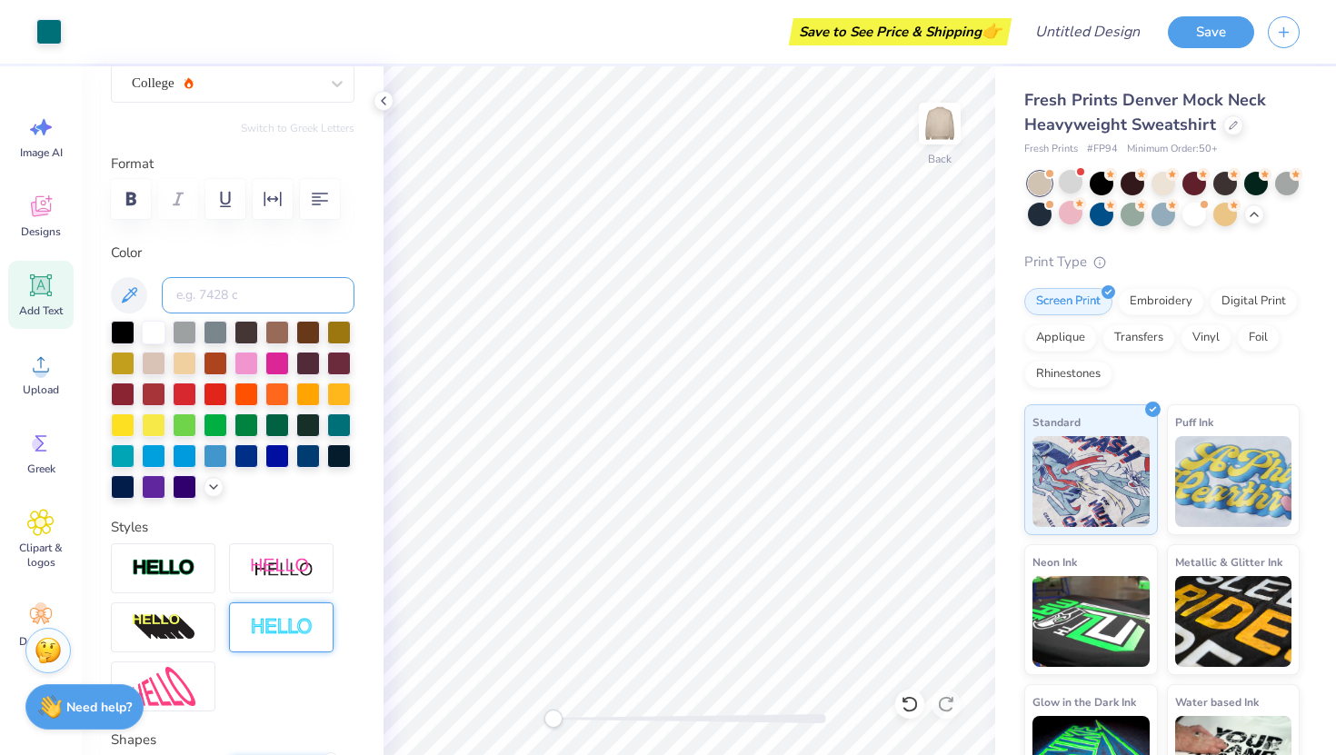
scroll to position [0, 0]
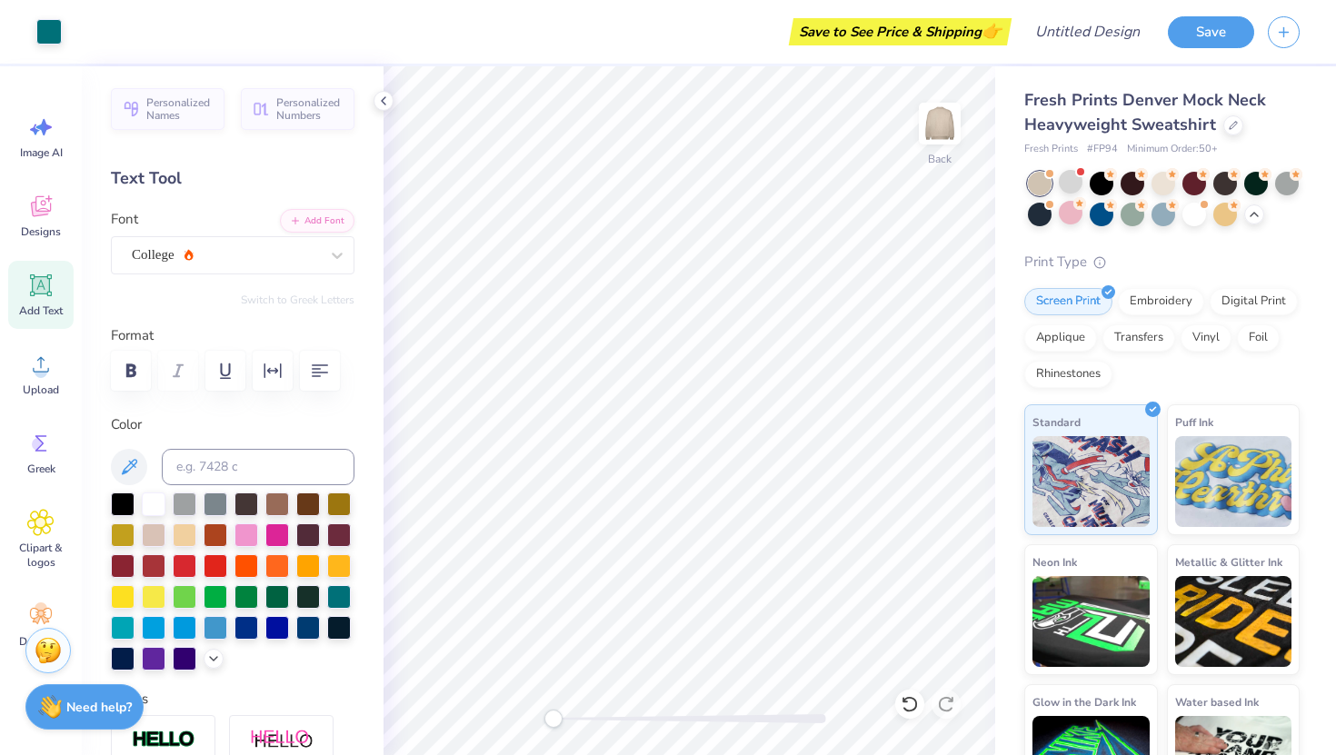
click at [72, 298] on div "Add Text" at bounding box center [40, 295] width 65 height 68
click at [56, 304] on span "Add Text" at bounding box center [41, 311] width 44 height 15
type textarea "e"
type textarea "3"
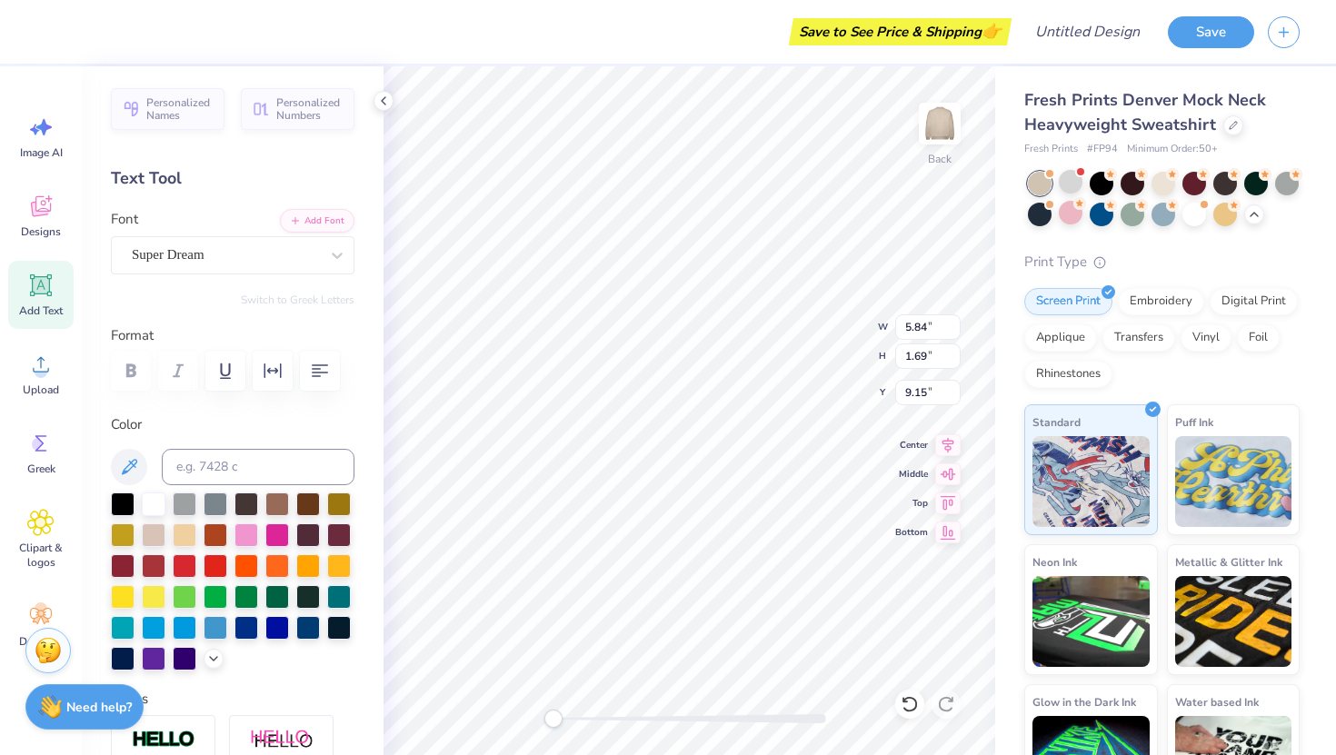
type textarea "exec"
click at [222, 251] on div "Super Dream" at bounding box center [225, 255] width 191 height 28
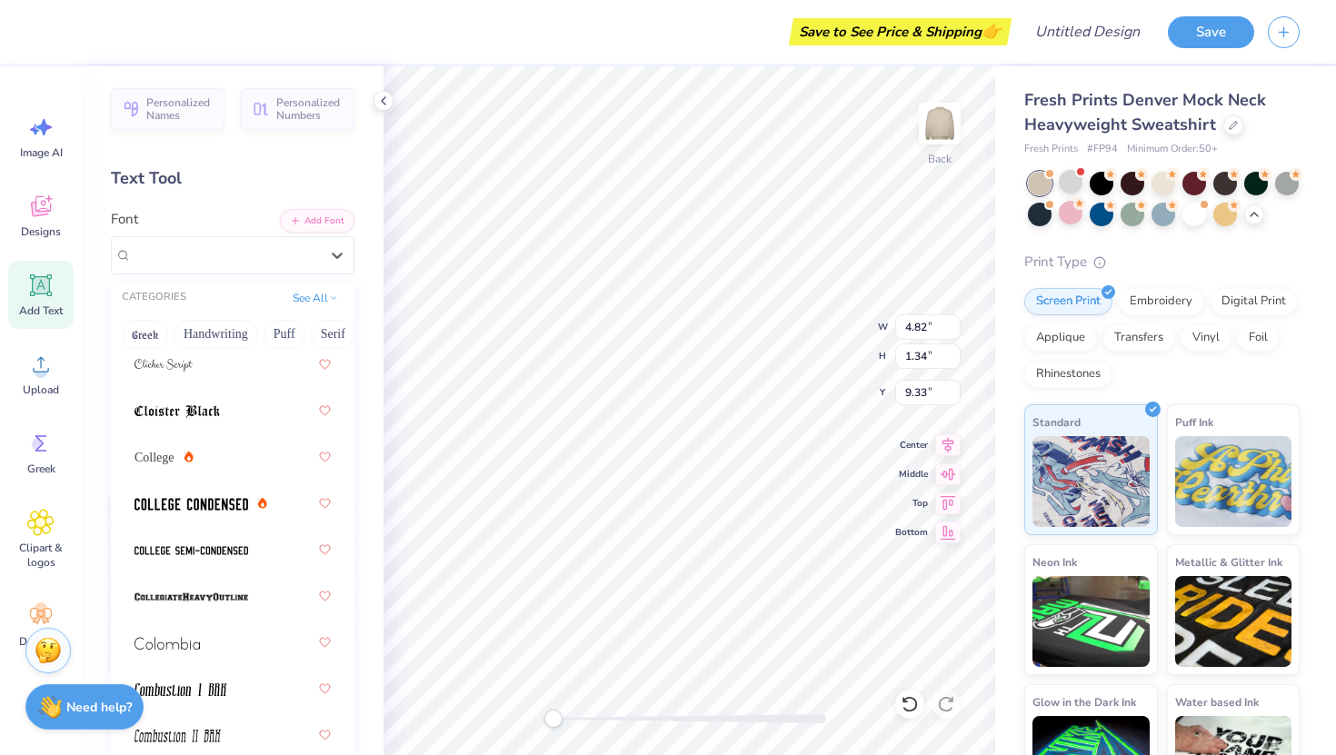
scroll to position [3418, 0]
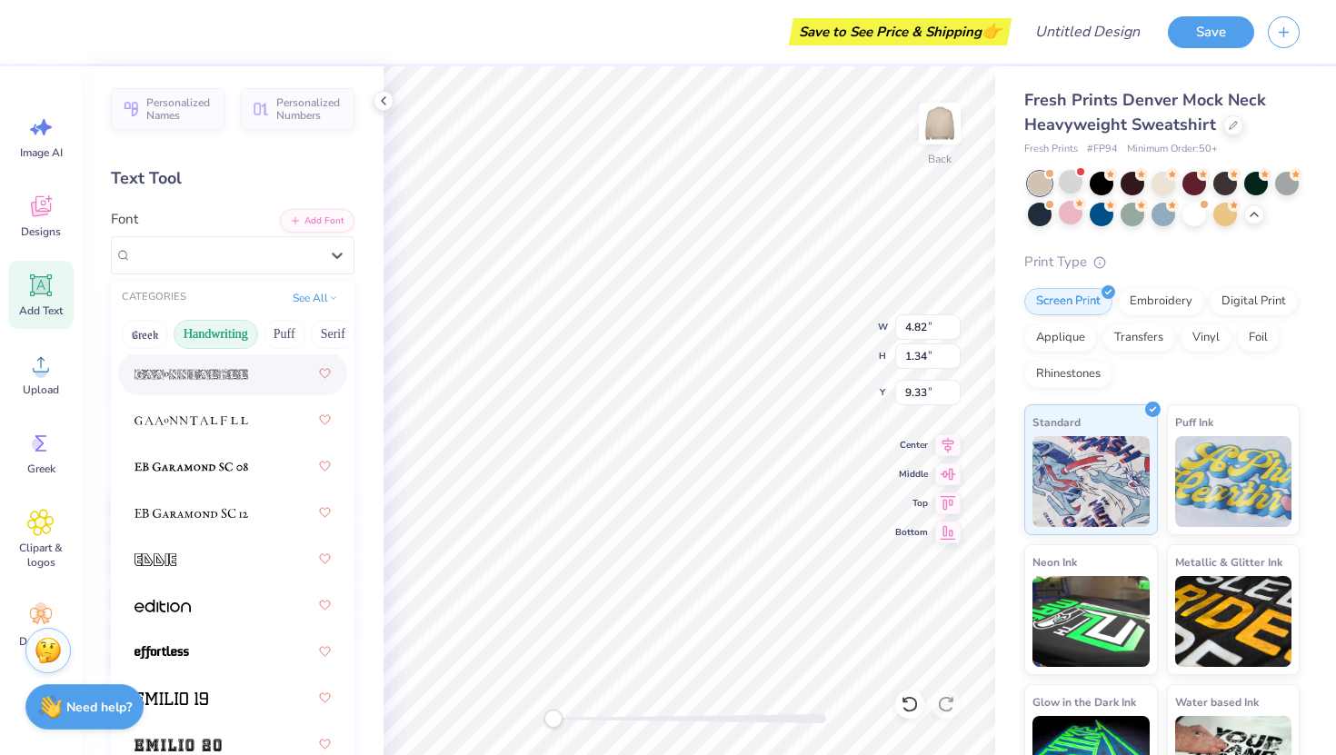
click at [248, 337] on button "Handwriting" at bounding box center [216, 334] width 85 height 29
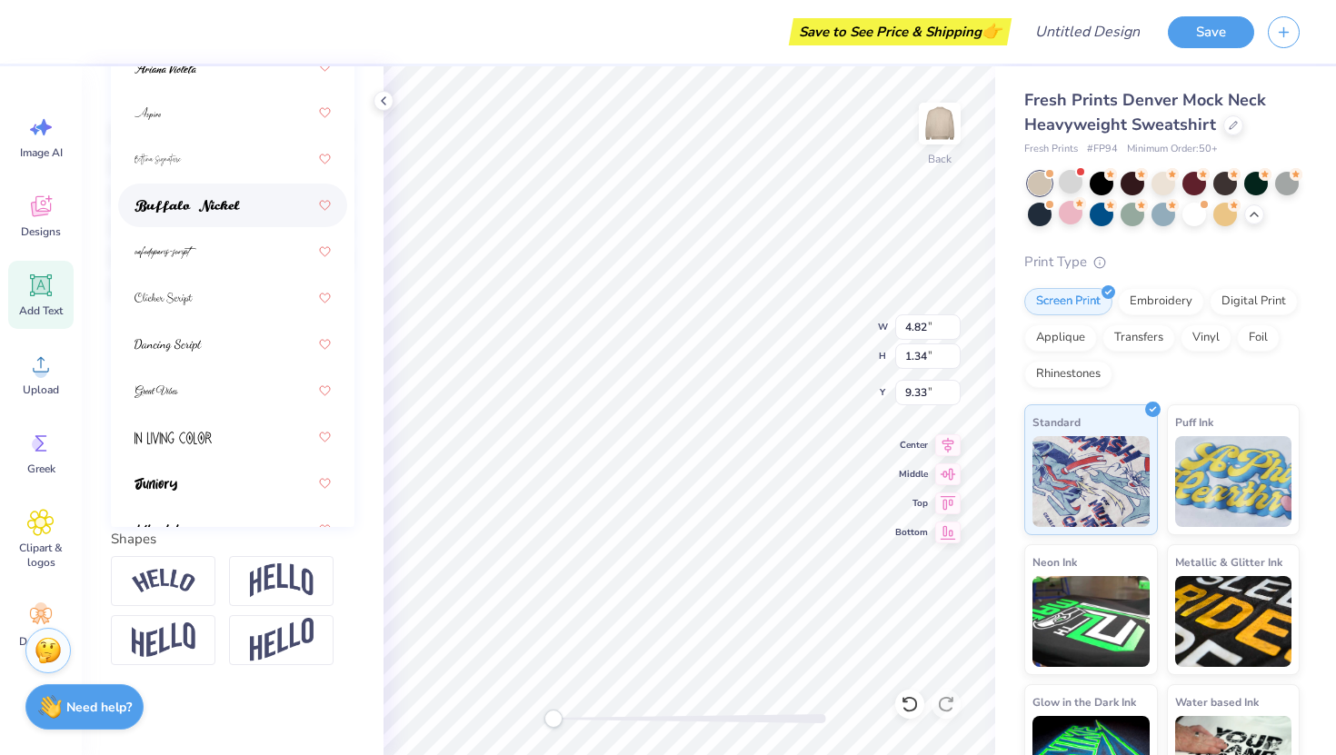
scroll to position [0, 0]
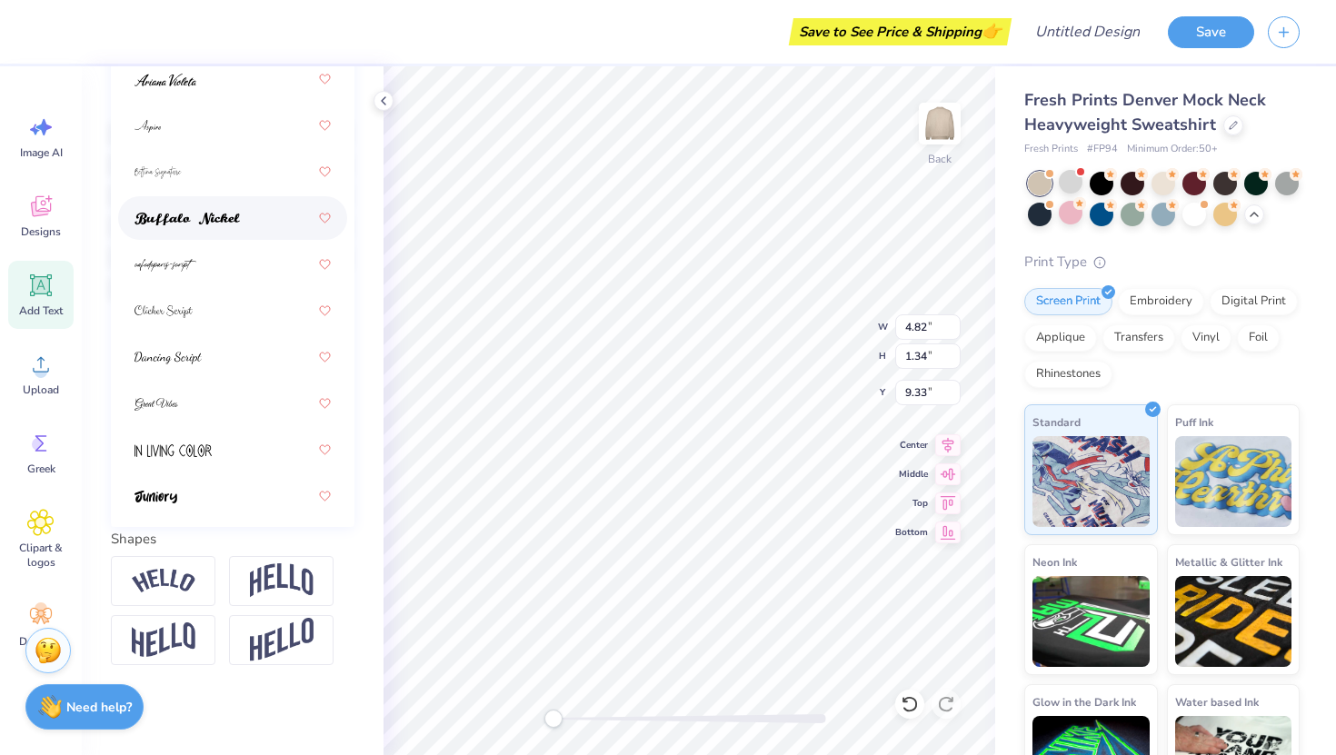
click at [274, 204] on div at bounding box center [233, 218] width 196 height 33
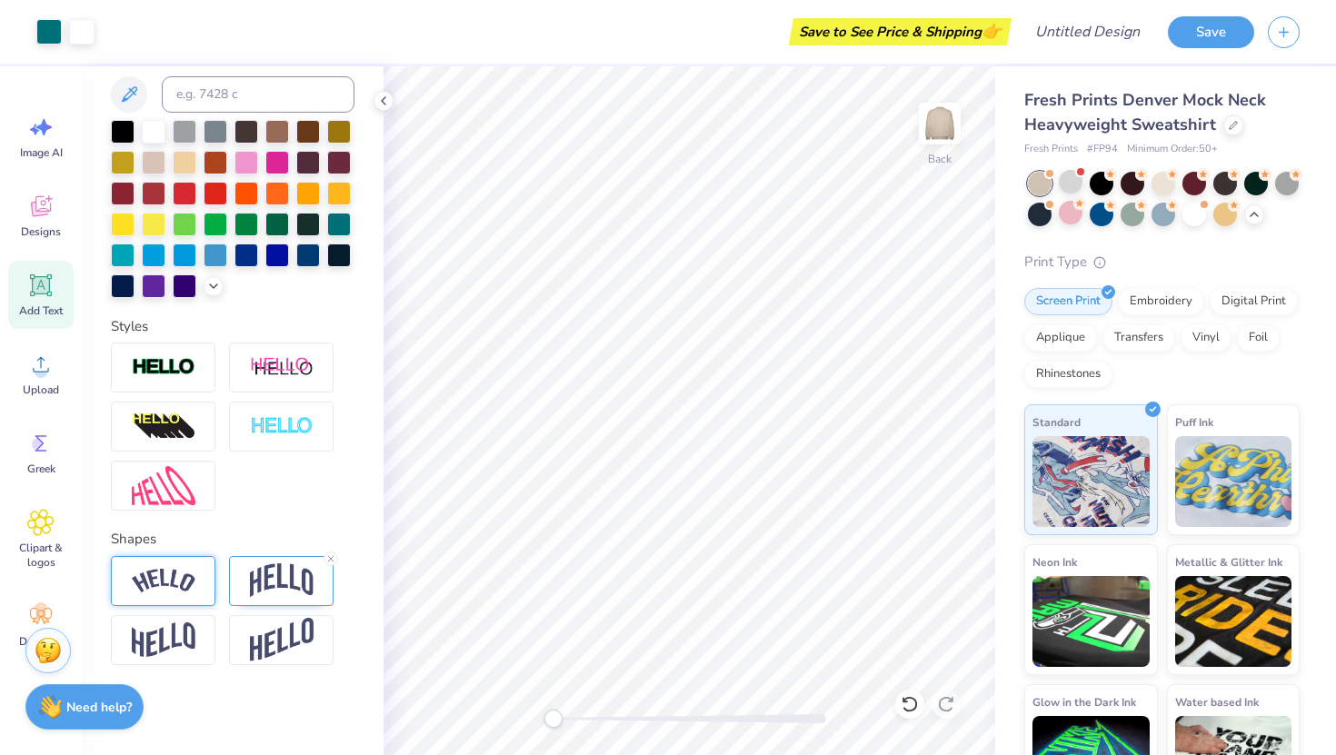
click at [157, 566] on div at bounding box center [163, 581] width 105 height 50
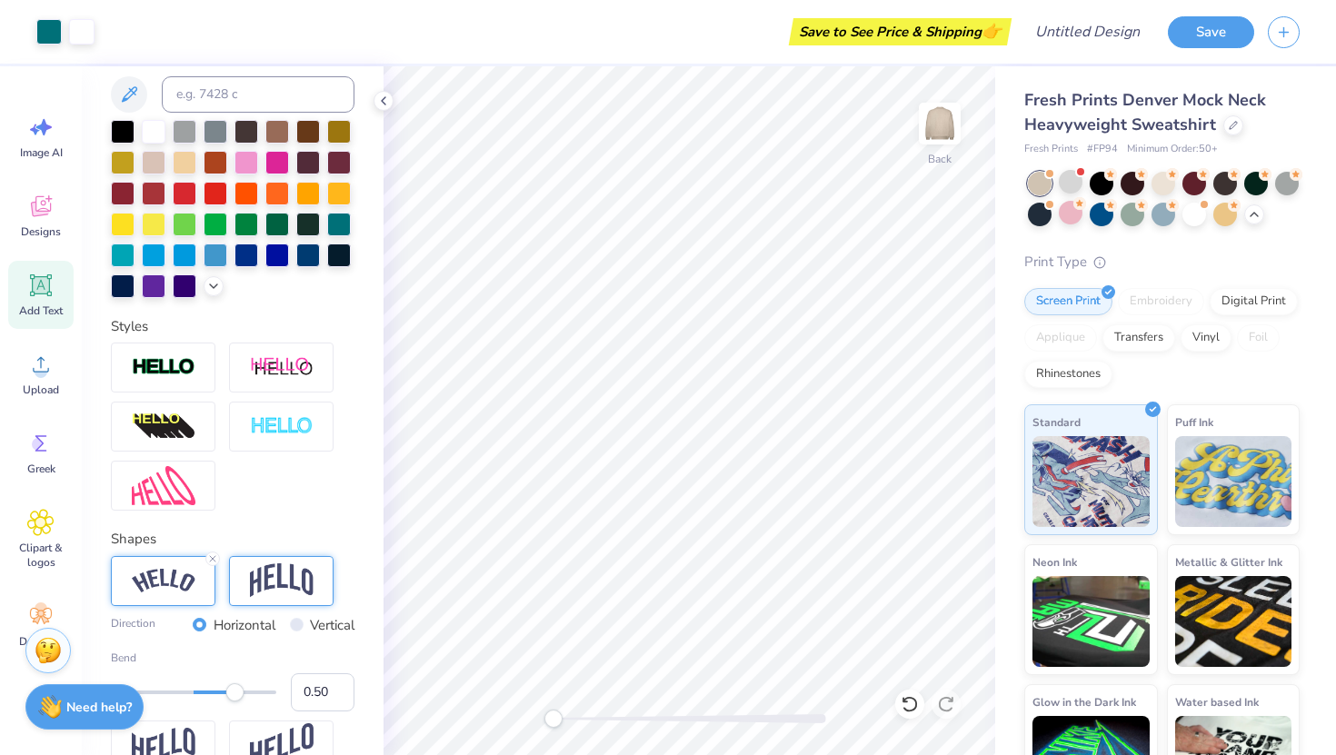
click at [259, 589] on img at bounding box center [282, 580] width 64 height 35
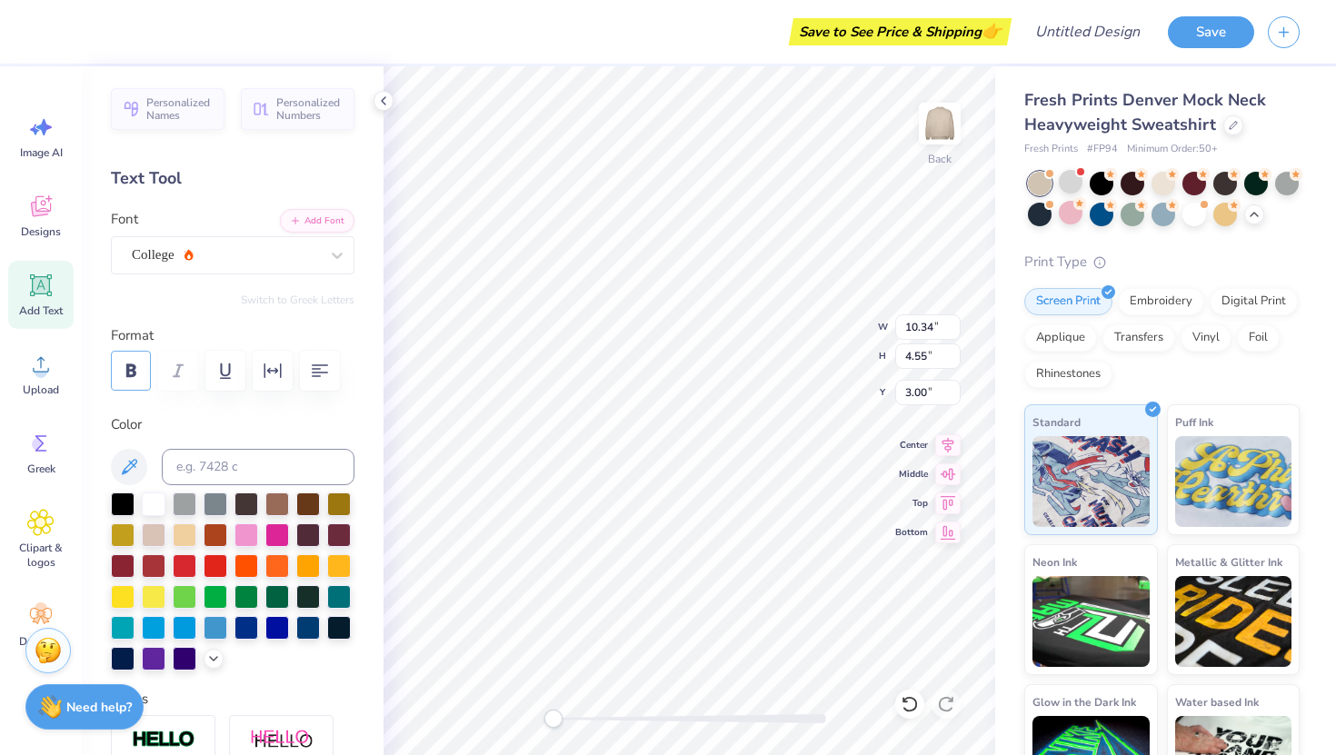
click at [124, 363] on icon "button" at bounding box center [131, 371] width 22 height 22
click at [1196, 219] on div at bounding box center [1194, 213] width 24 height 24
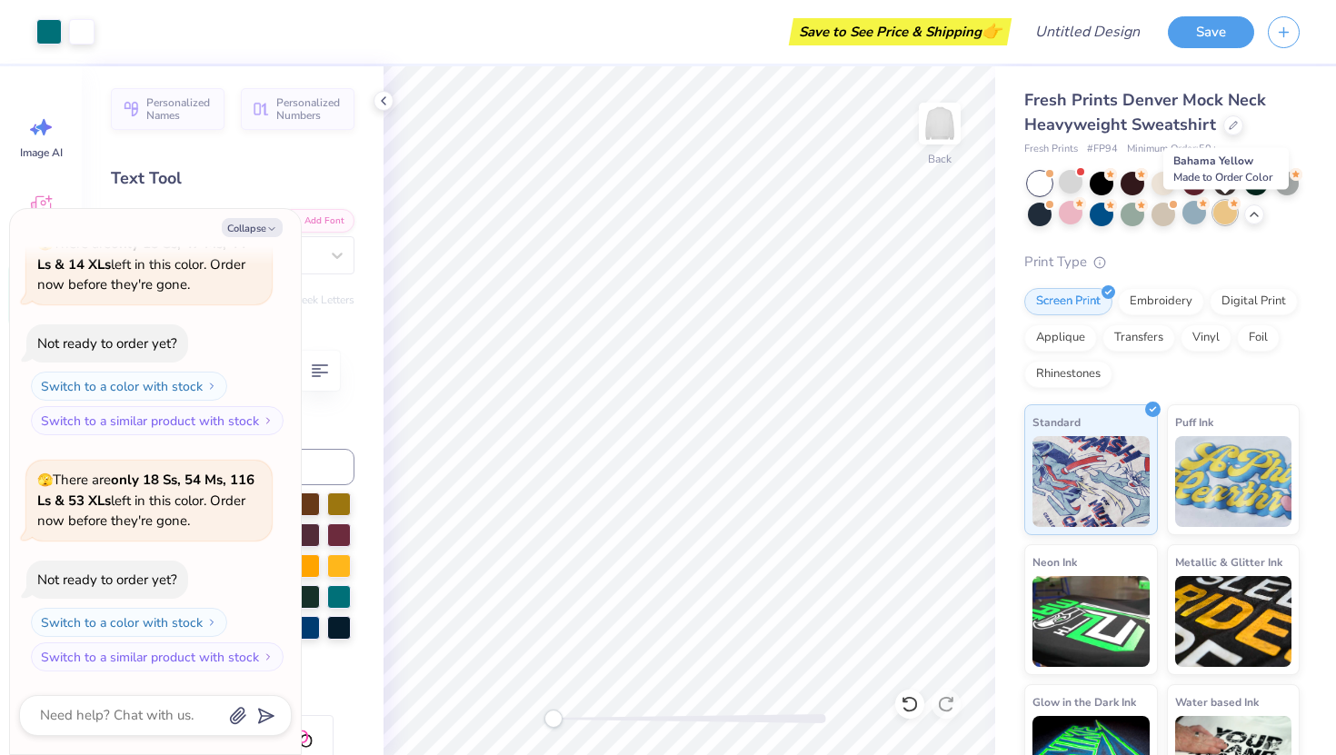
click at [1221, 218] on div at bounding box center [1225, 213] width 24 height 24
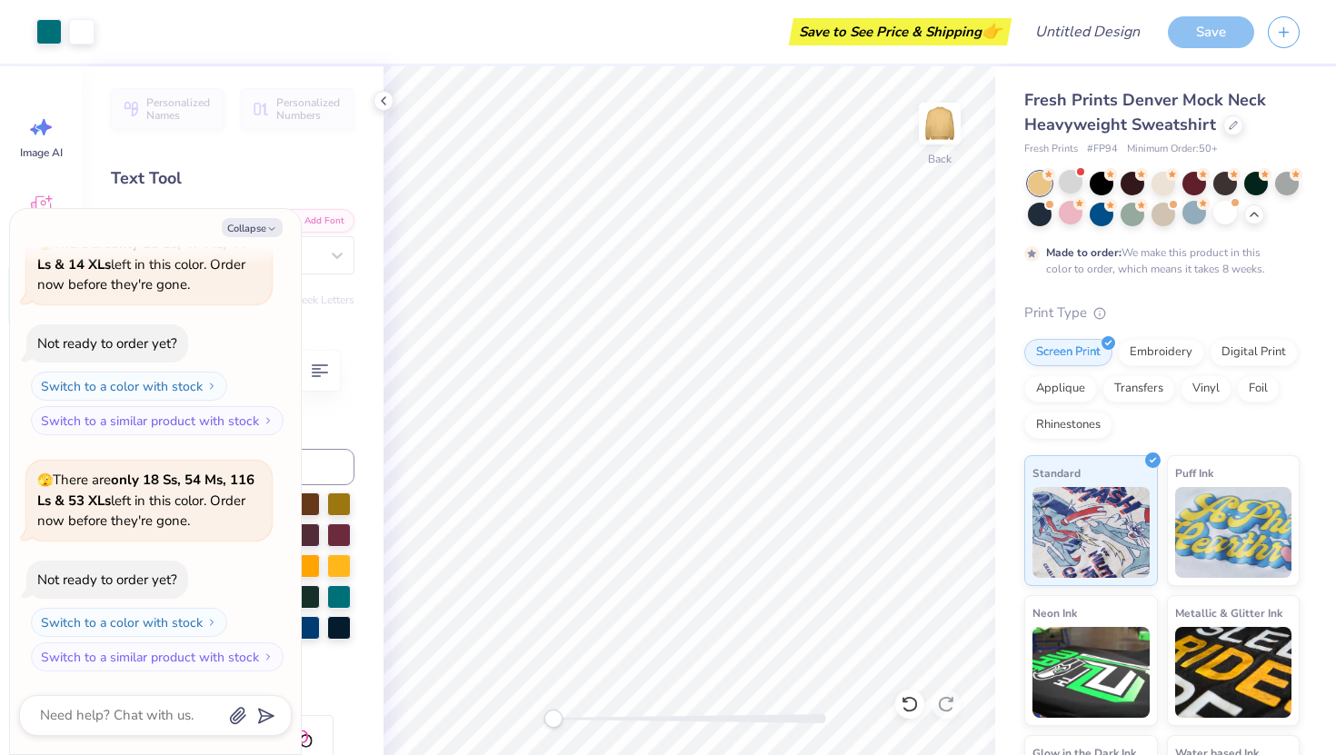
scroll to position [1700, 0]
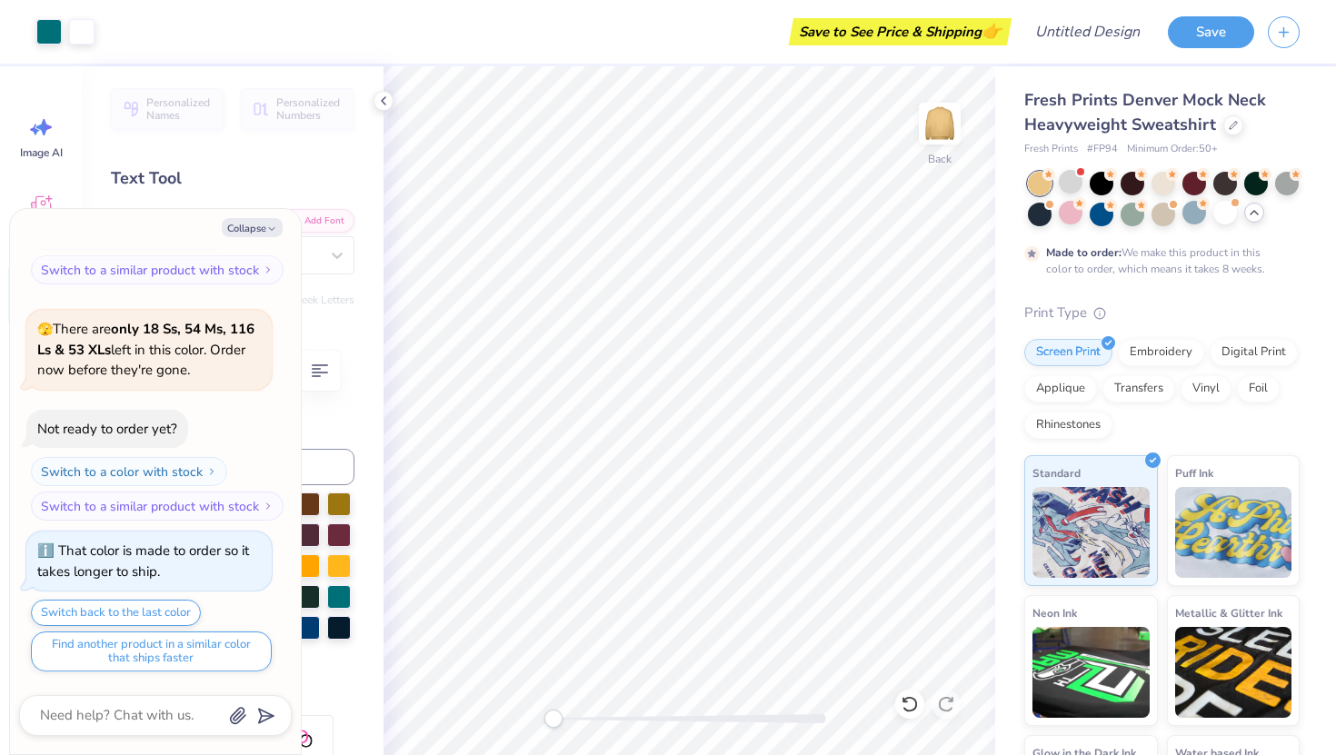
click at [1258, 217] on icon at bounding box center [1254, 212] width 15 height 15
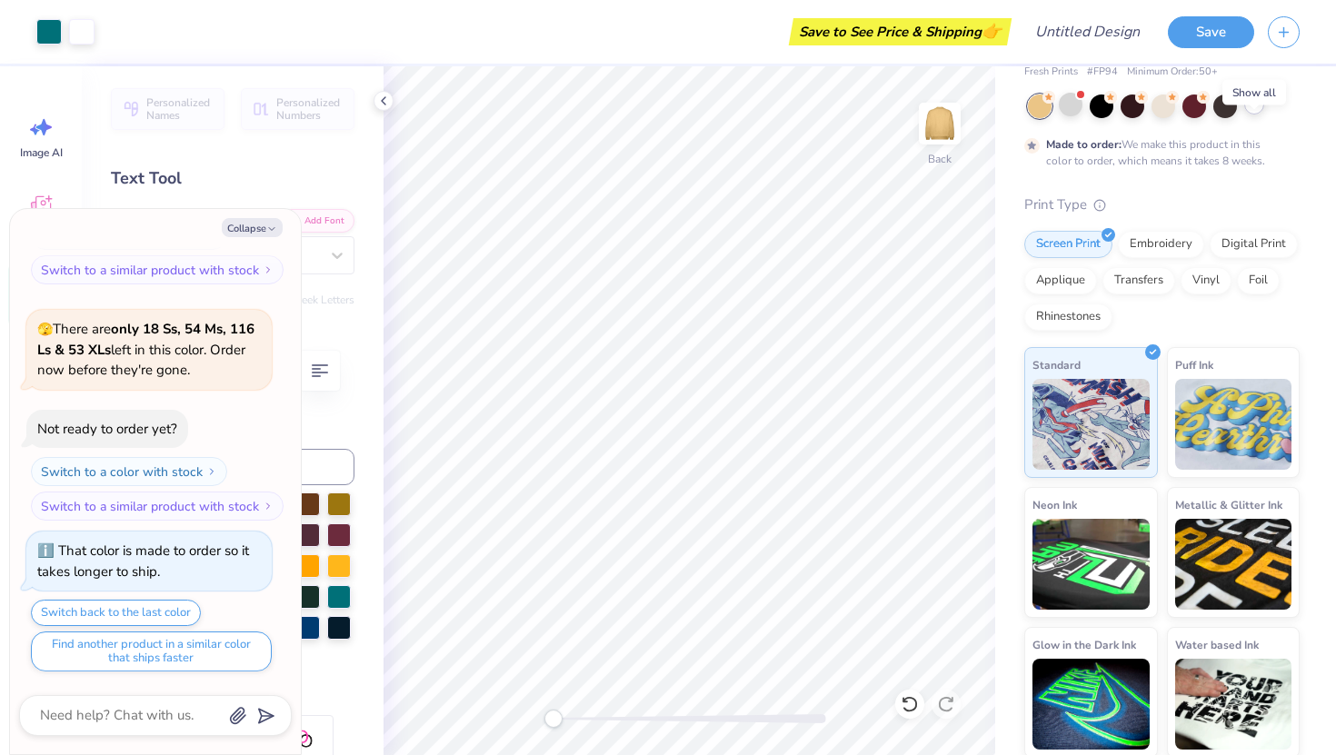
scroll to position [80, 0]
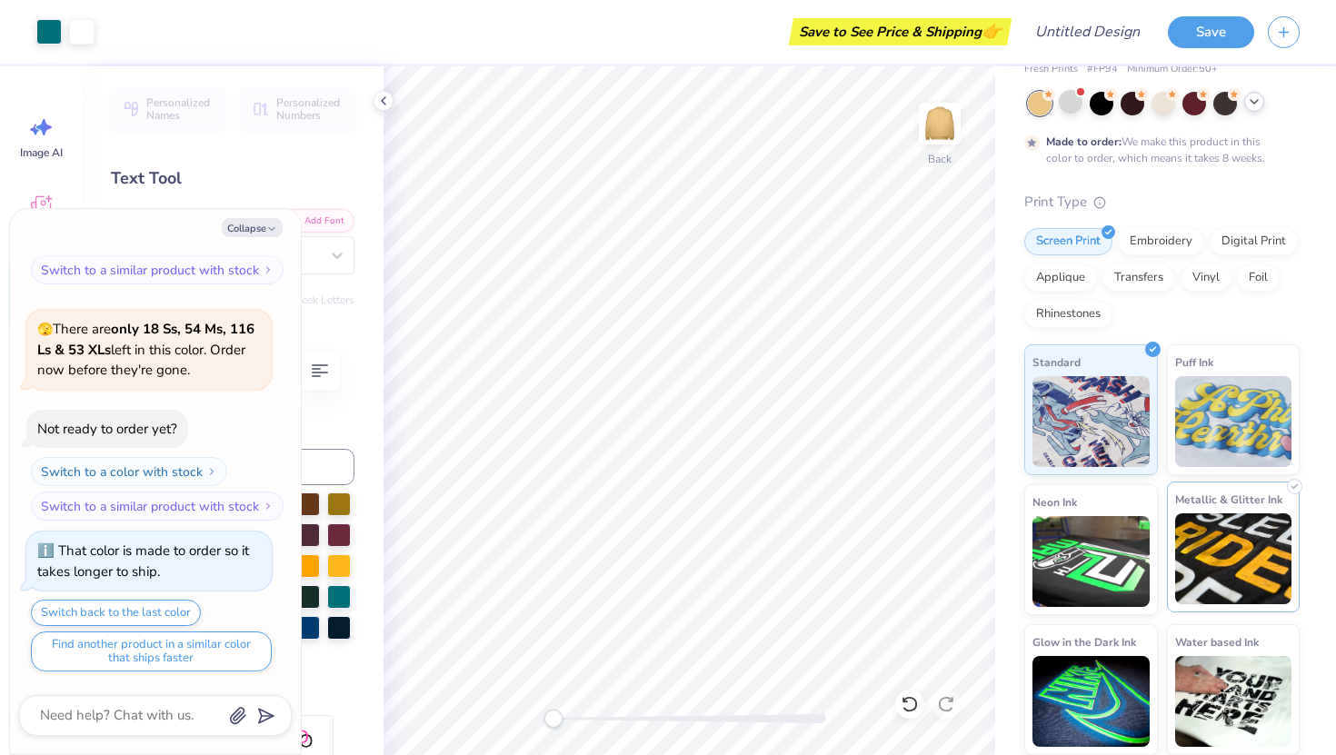
click at [1250, 565] on img at bounding box center [1233, 559] width 117 height 91
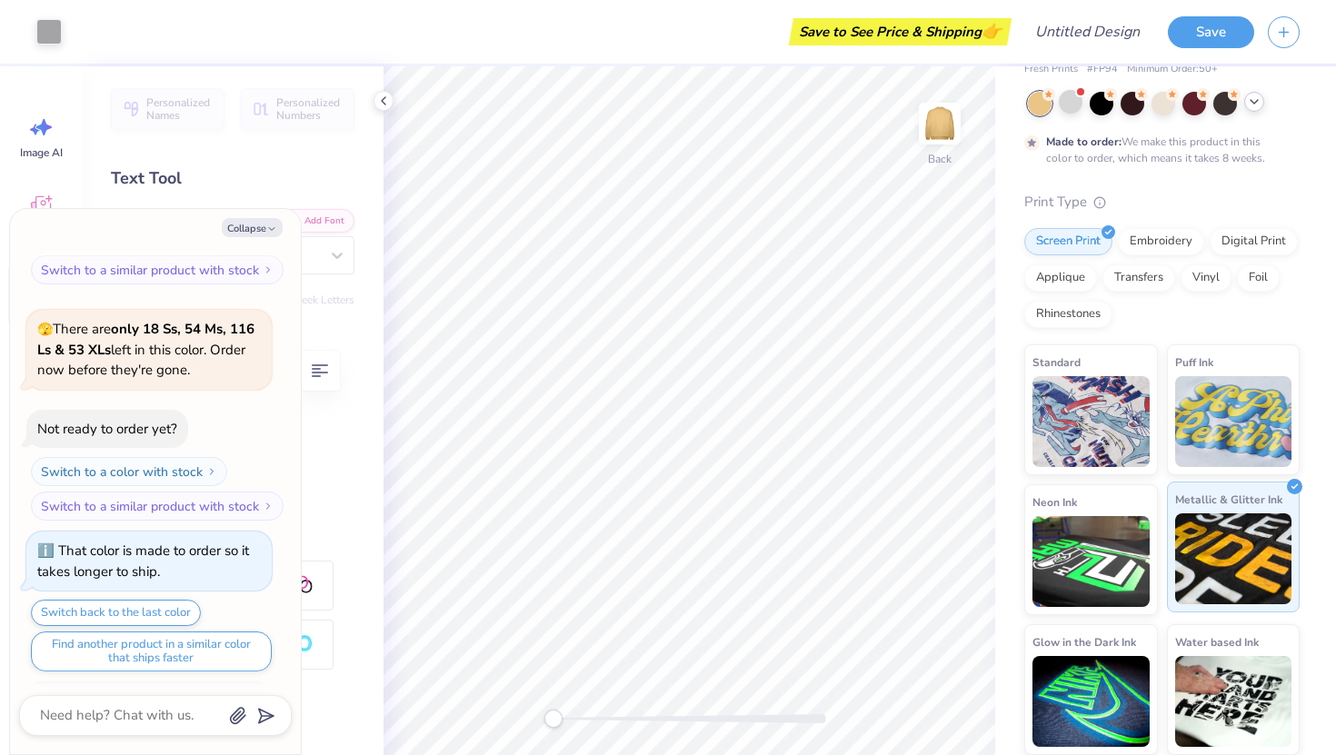
scroll to position [1830, 0]
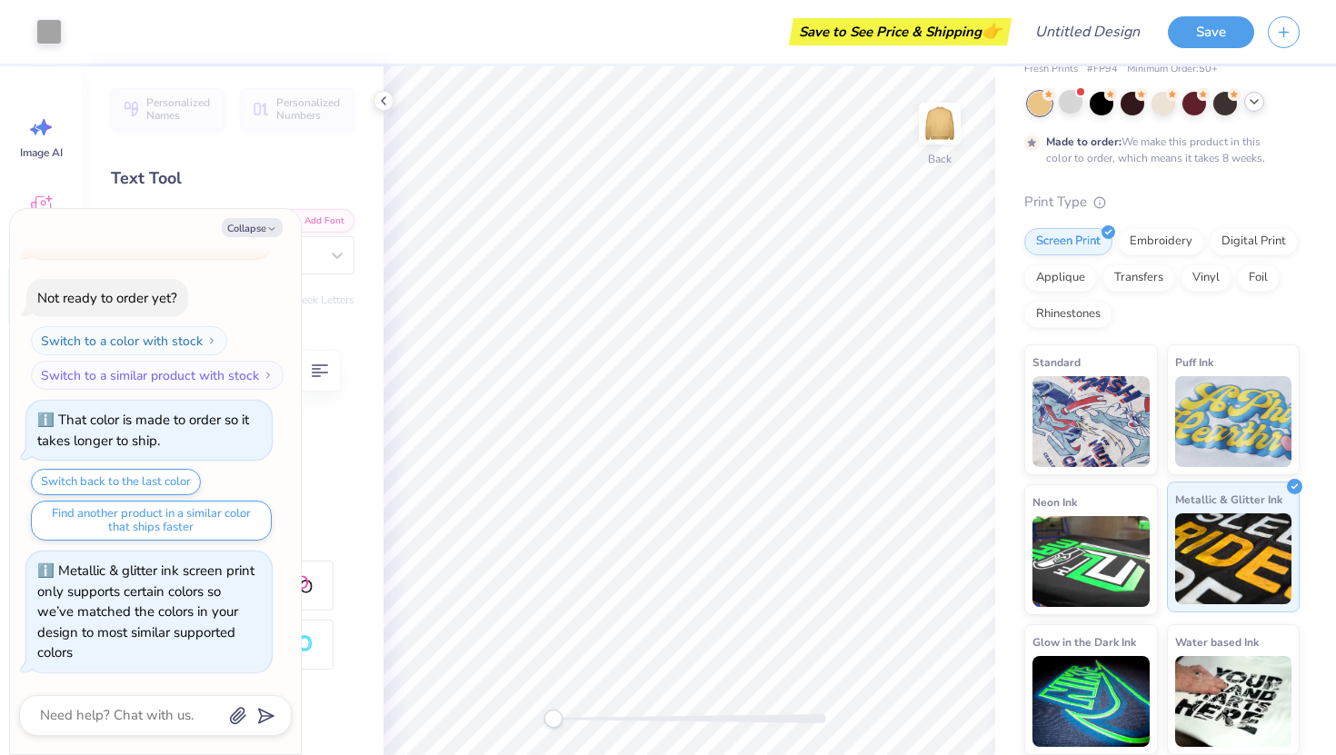
click at [1243, 563] on img at bounding box center [1233, 559] width 117 height 91
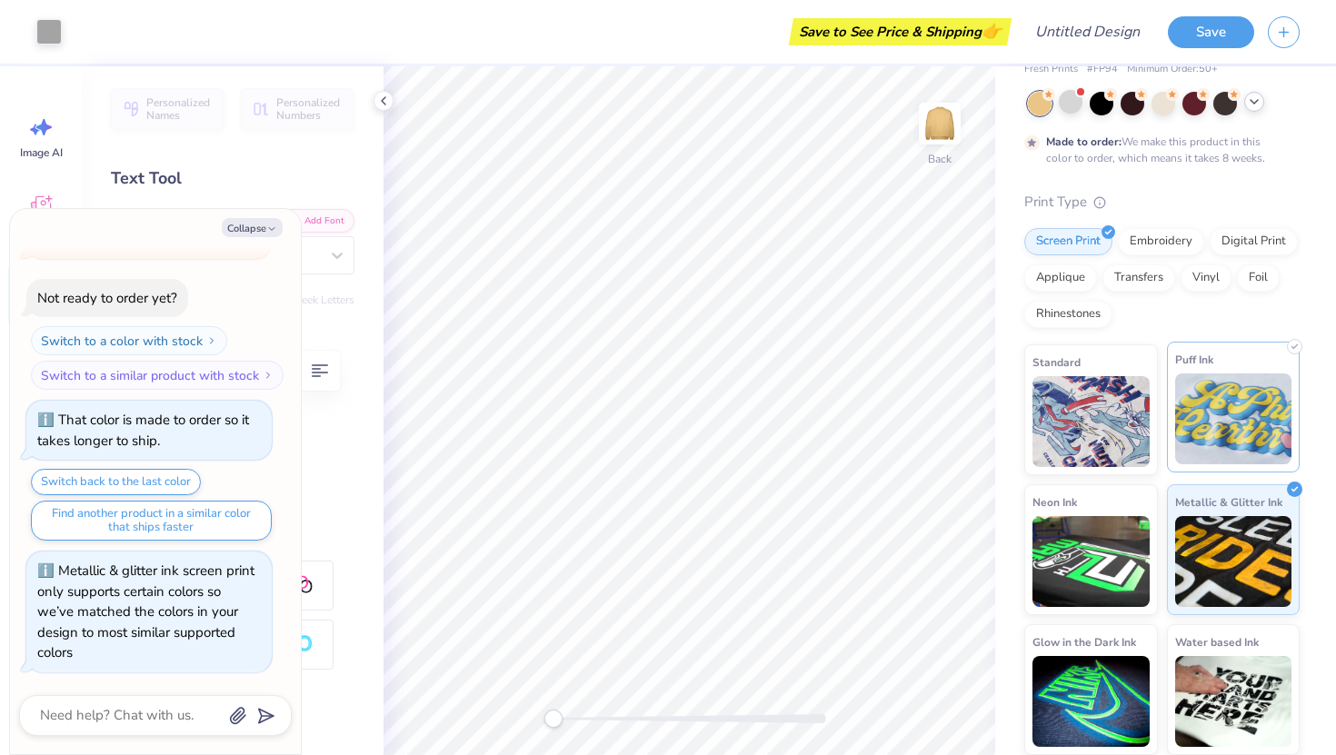
click at [1256, 417] on img at bounding box center [1233, 419] width 117 height 91
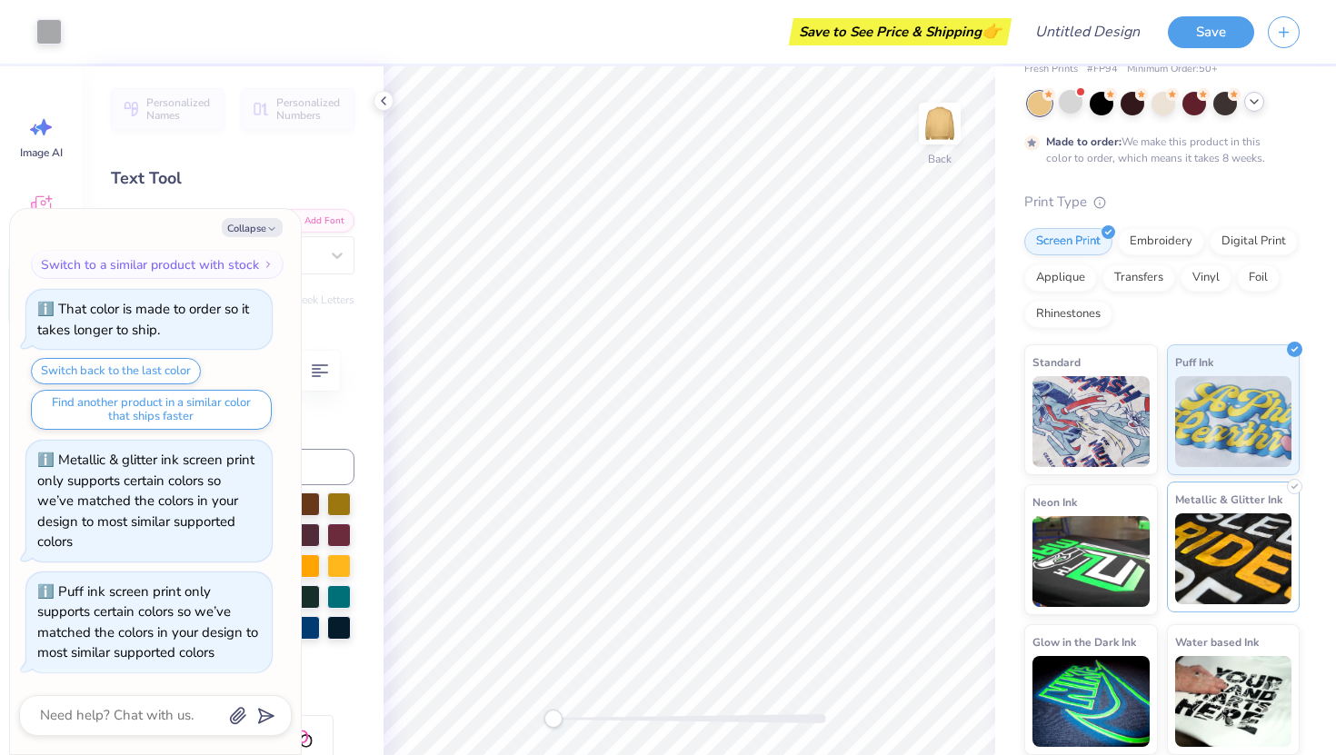
click at [1242, 525] on img at bounding box center [1233, 559] width 117 height 91
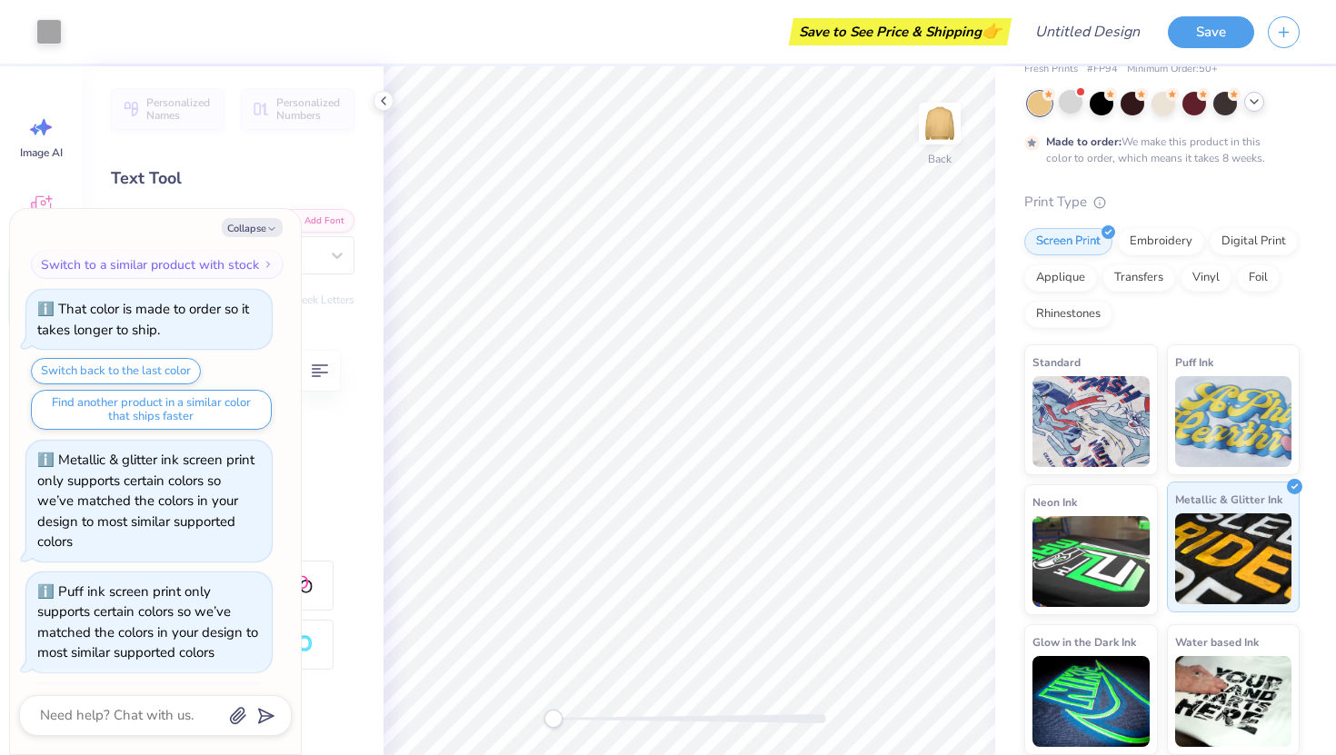
scroll to position [2073, 0]
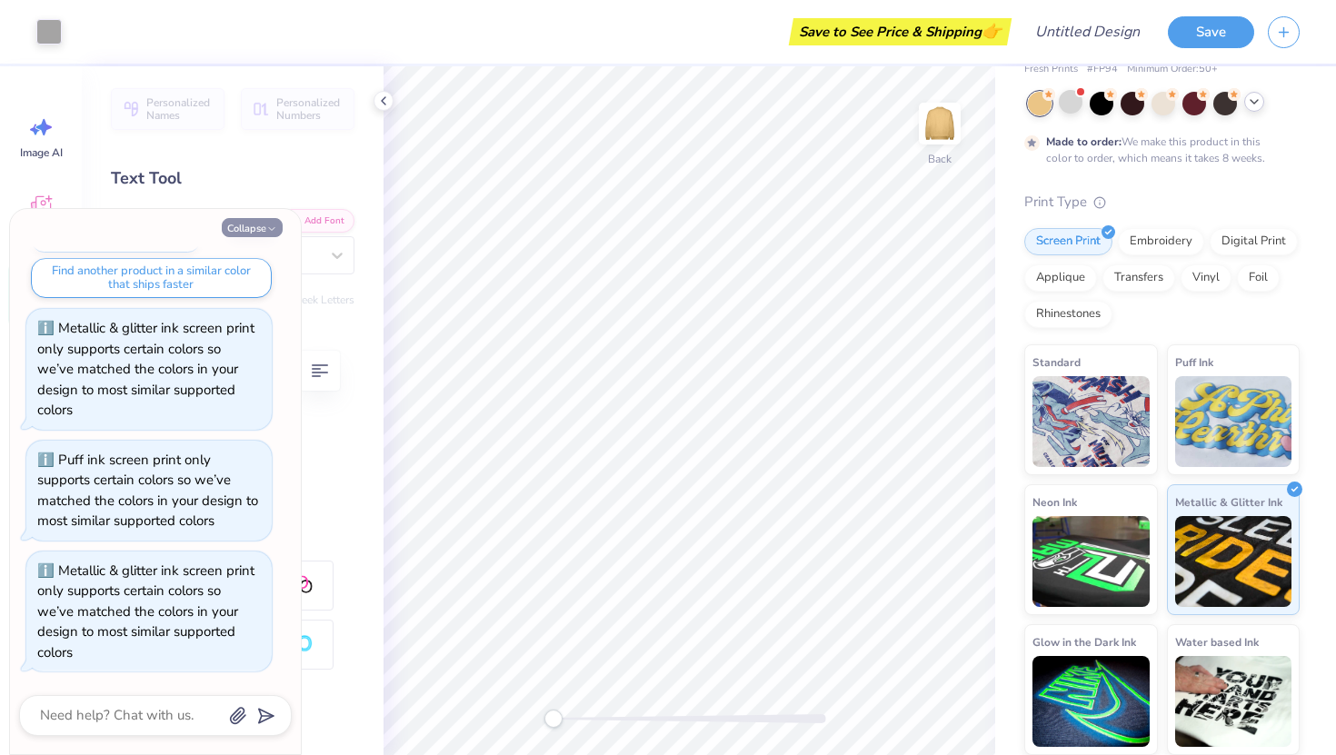
click at [261, 218] on button "Collapse" at bounding box center [252, 227] width 61 height 19
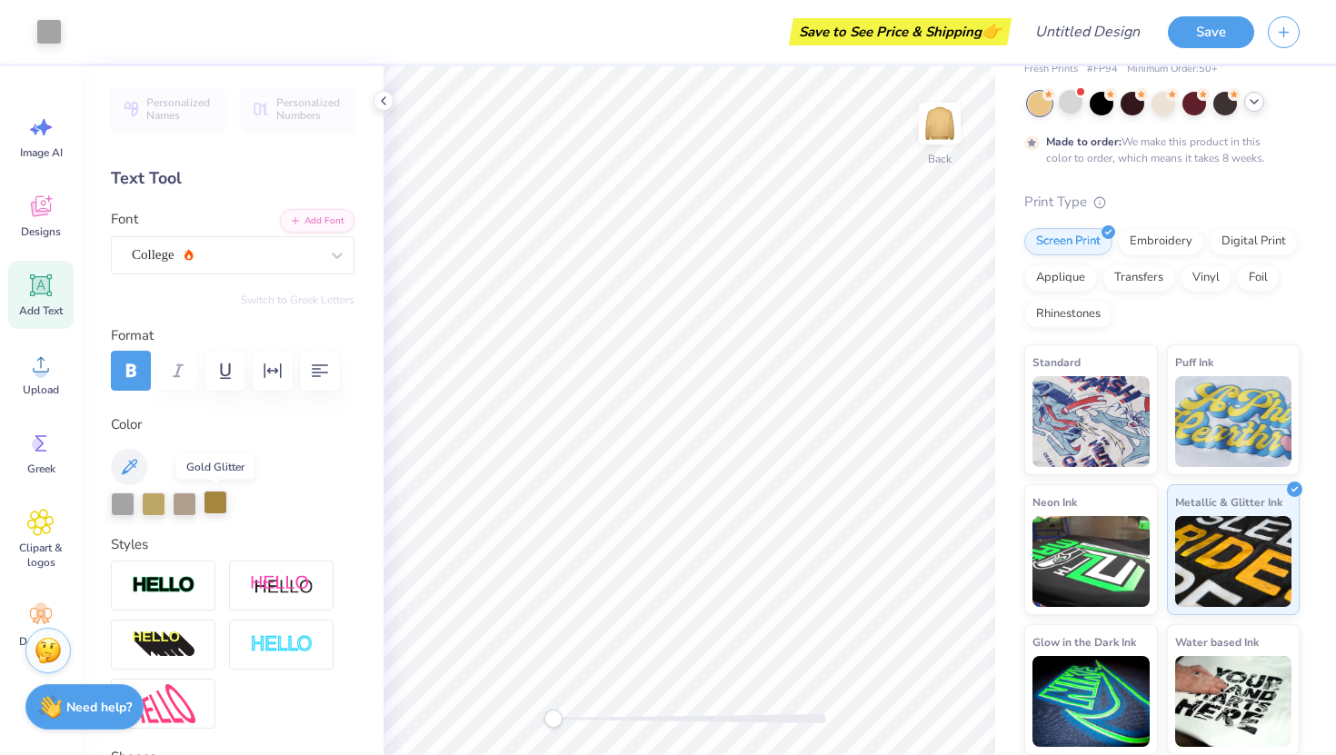
click at [223, 496] on div at bounding box center [216, 503] width 24 height 24
click at [159, 506] on div at bounding box center [154, 503] width 24 height 24
click at [209, 504] on div at bounding box center [216, 503] width 24 height 24
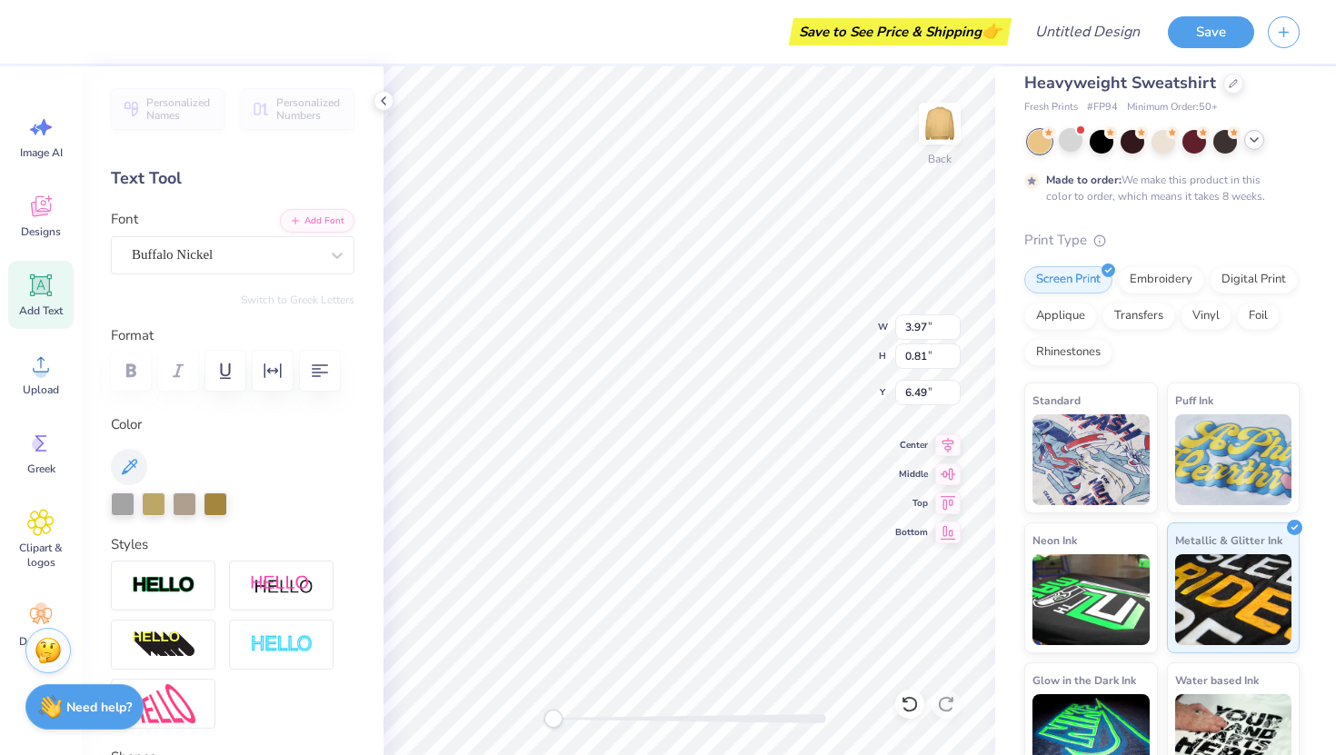
scroll to position [31, 0]
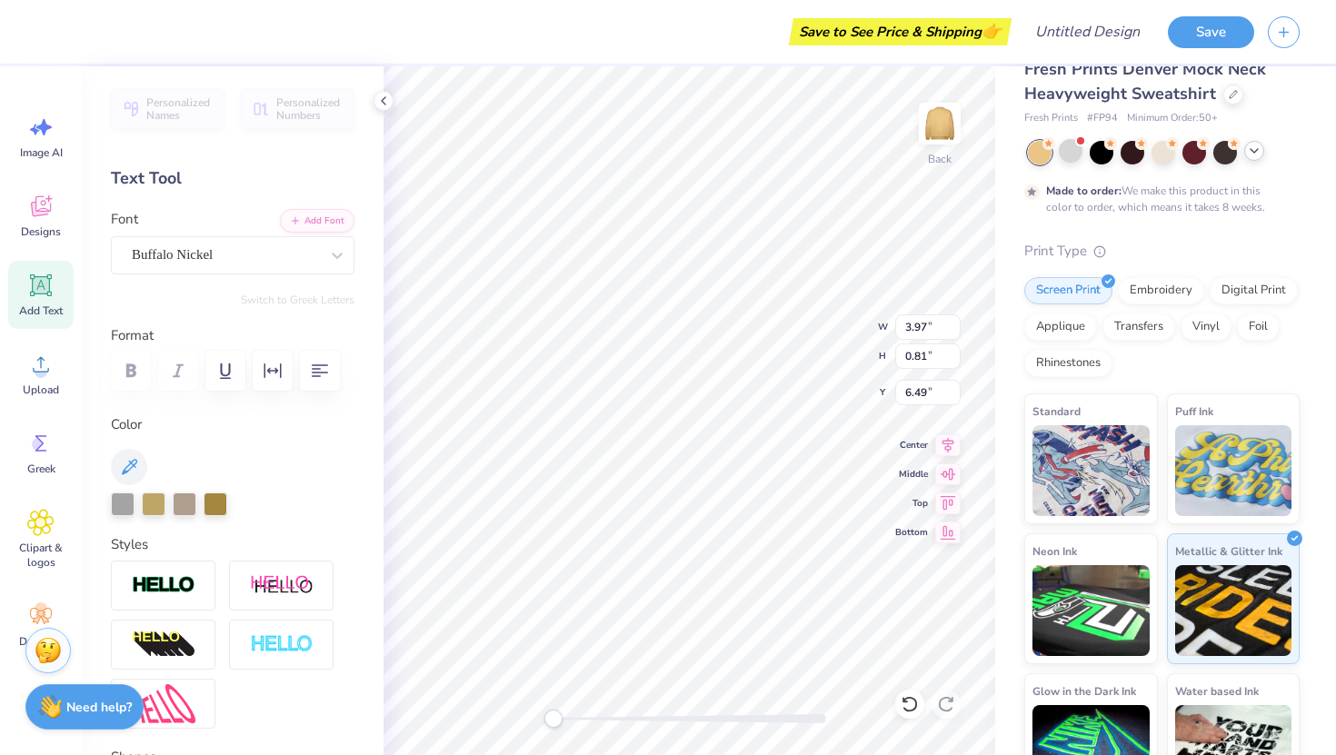
click at [1257, 160] on div at bounding box center [1164, 153] width 272 height 24
click at [1256, 153] on icon at bounding box center [1254, 151] width 15 height 15
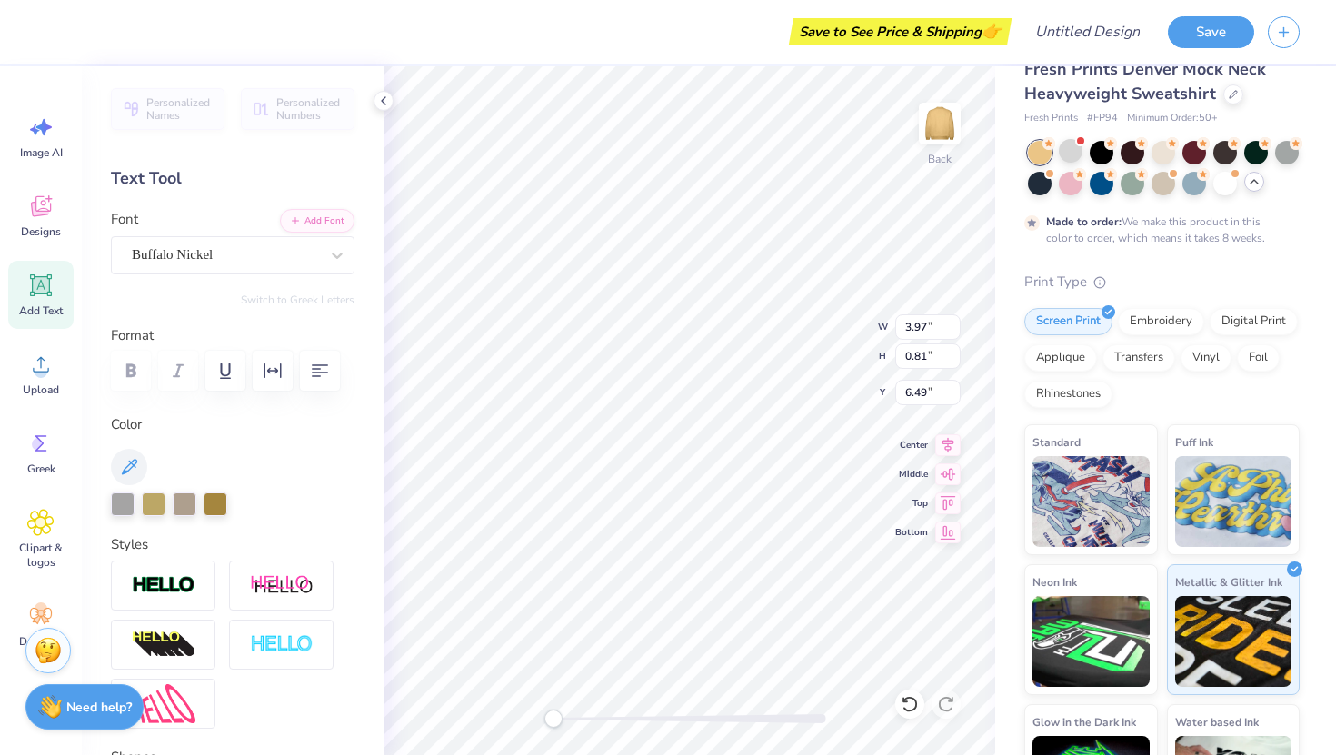
click at [1046, 194] on div at bounding box center [1164, 168] width 272 height 55
click at [1042, 187] on div at bounding box center [1040, 182] width 24 height 24
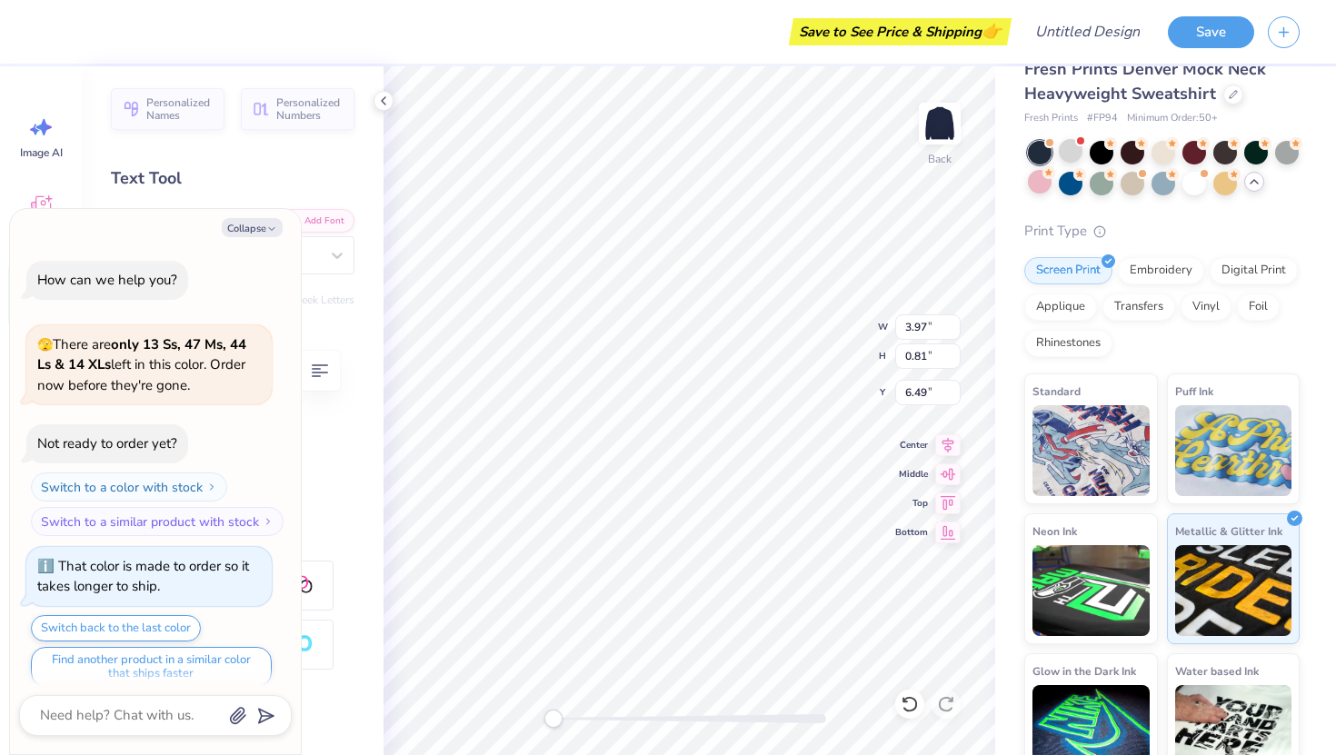
scroll to position [2399, 0]
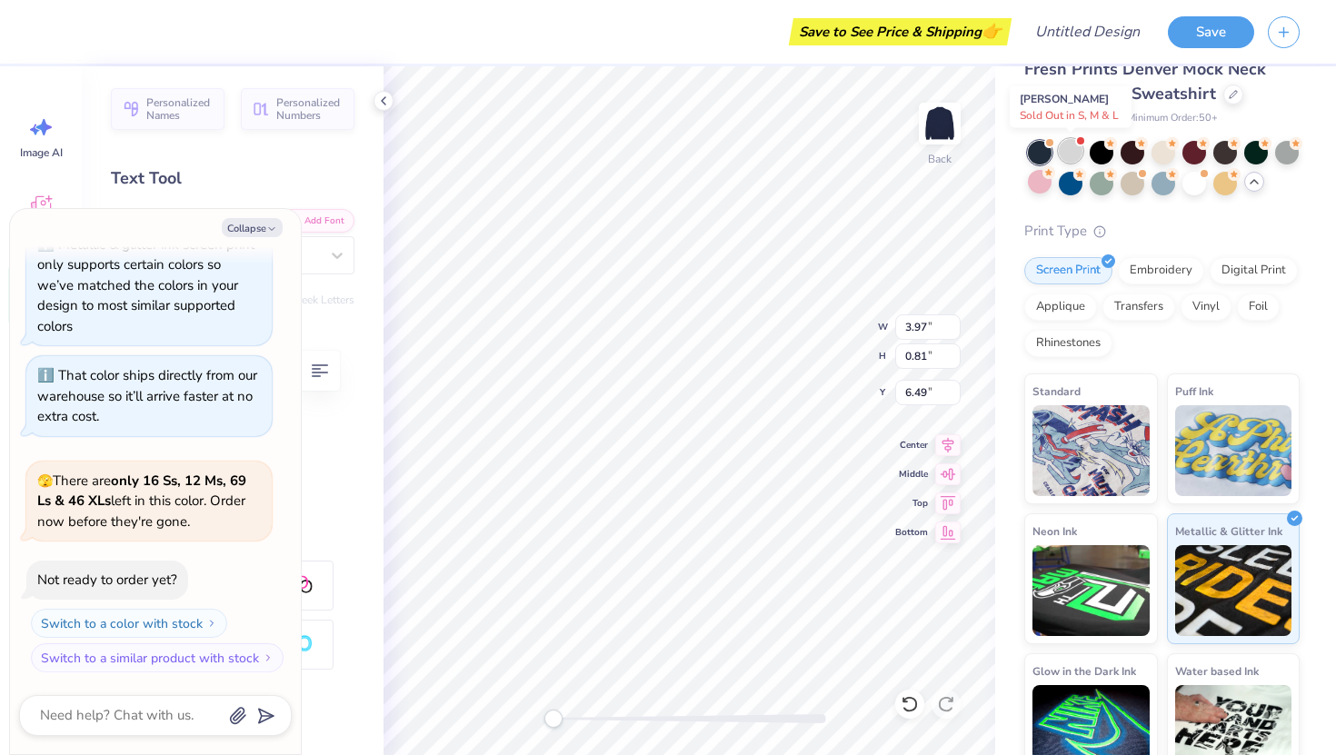
click at [1079, 152] on div at bounding box center [1071, 151] width 24 height 24
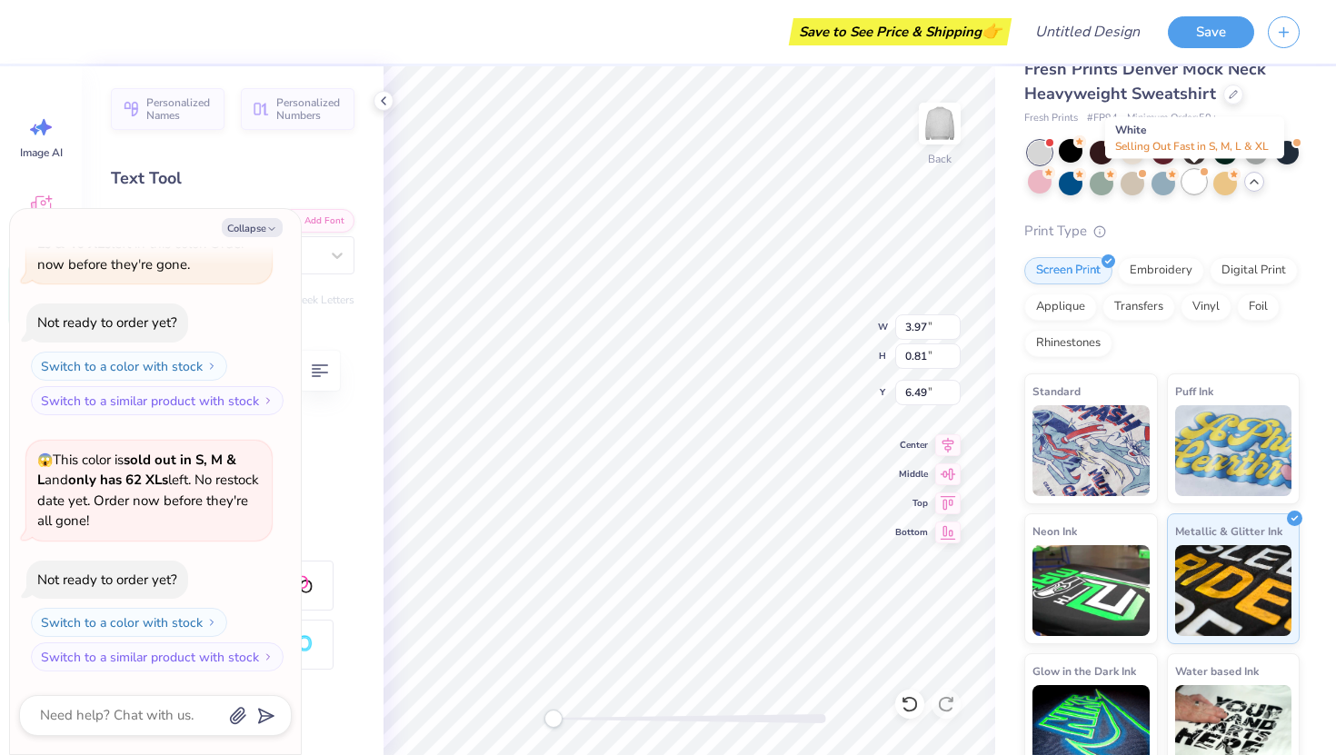
click at [1197, 189] on div at bounding box center [1194, 182] width 24 height 24
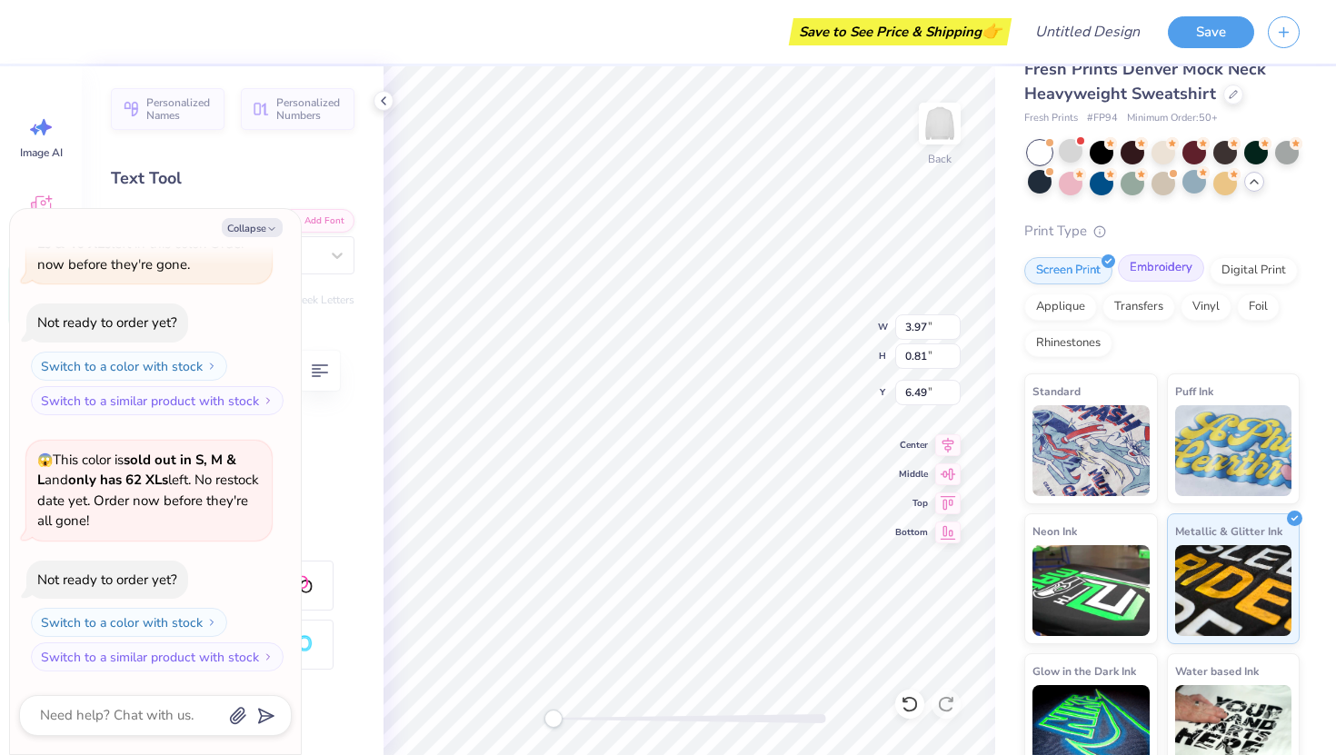
scroll to position [2893, 0]
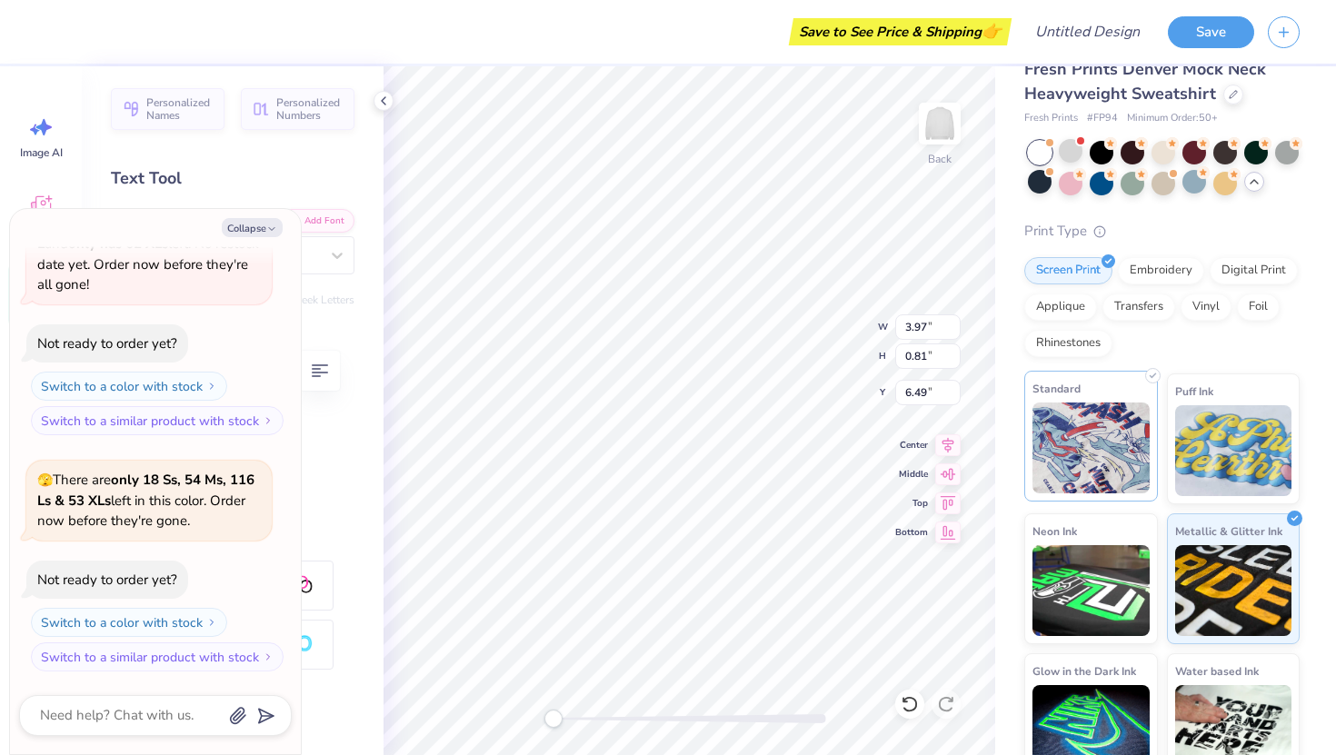
click at [1117, 469] on img at bounding box center [1090, 448] width 117 height 91
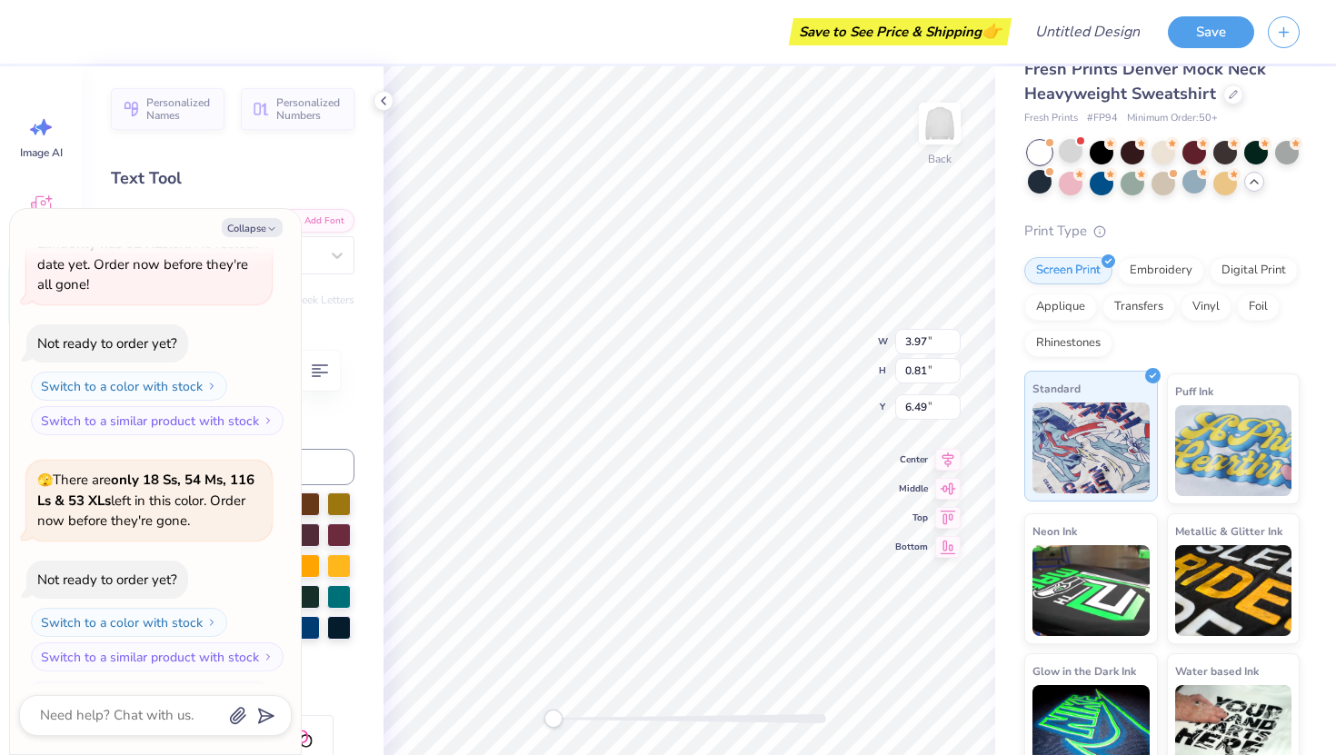
scroll to position [3004, 0]
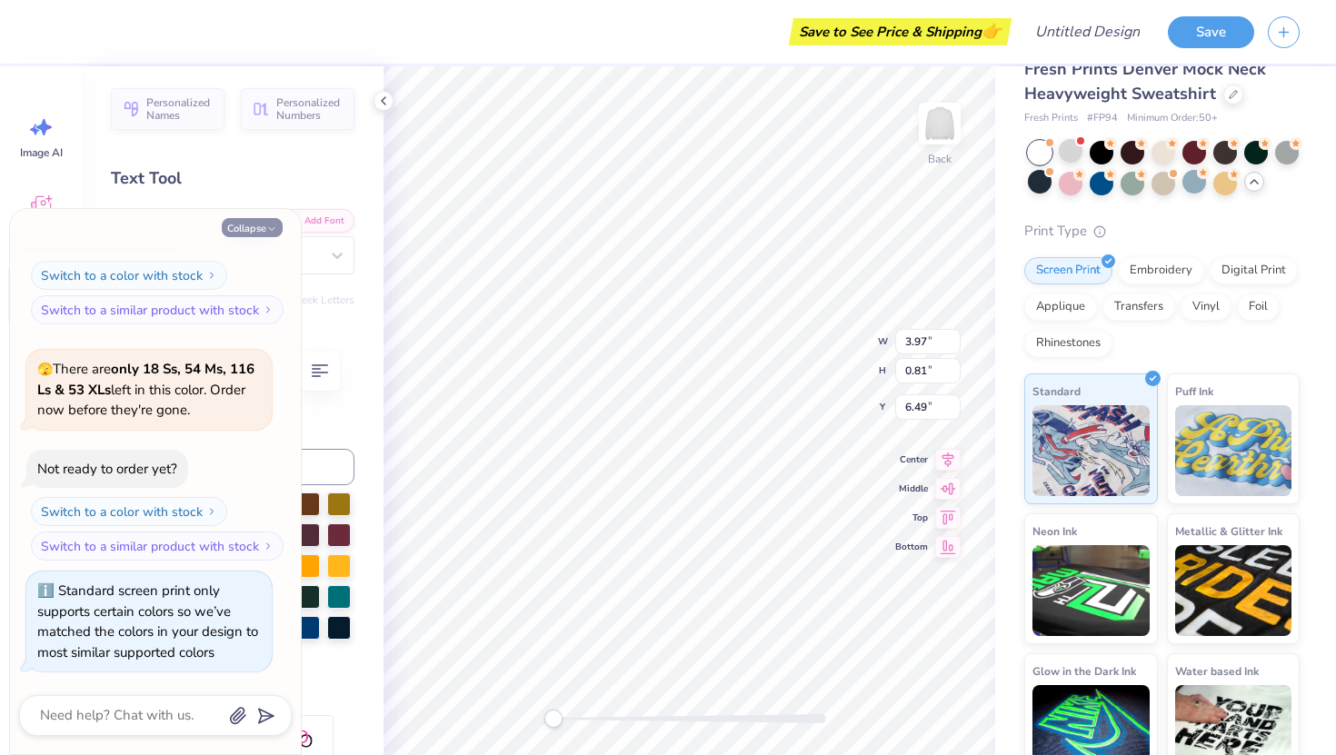
click at [258, 229] on button "Collapse" at bounding box center [252, 227] width 61 height 19
type textarea "x"
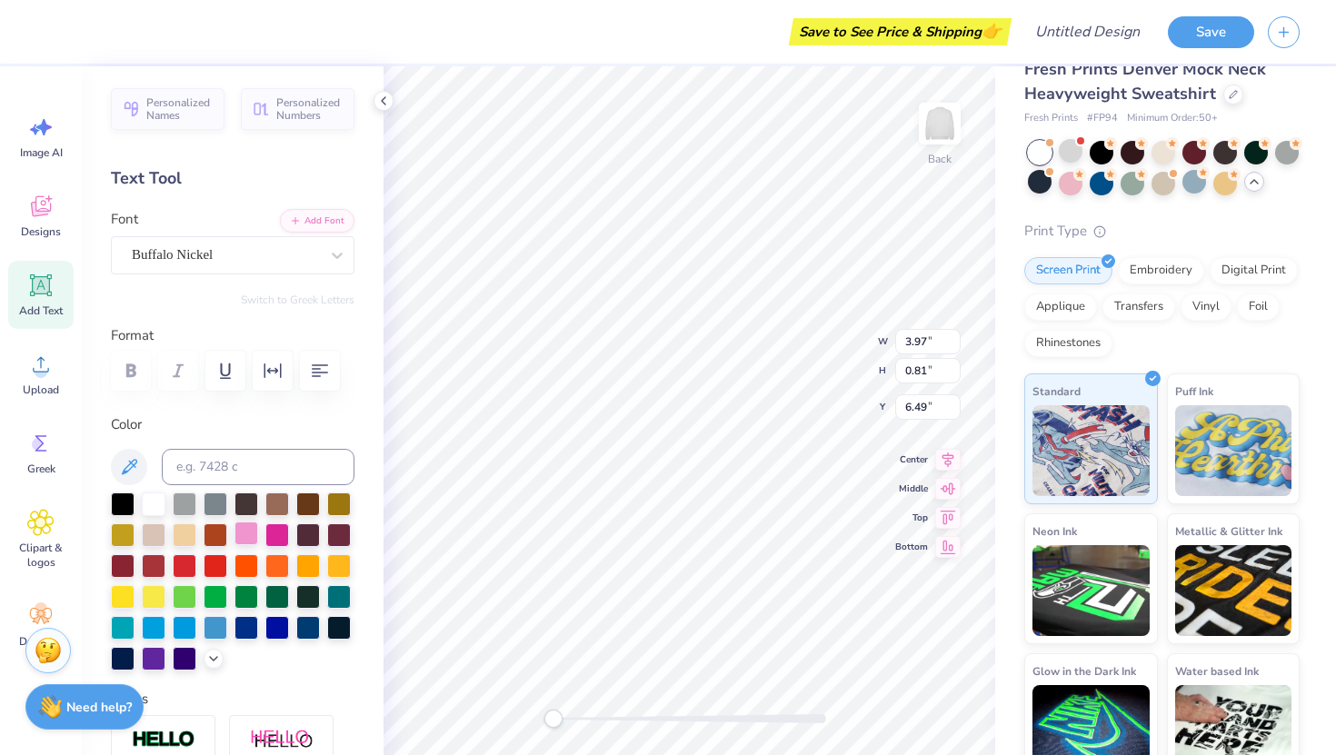
click at [252, 532] on div at bounding box center [246, 534] width 24 height 24
click at [315, 545] on div at bounding box center [308, 534] width 24 height 24
click at [333, 599] on div at bounding box center [339, 595] width 24 height 24
